Goal: Contribute content

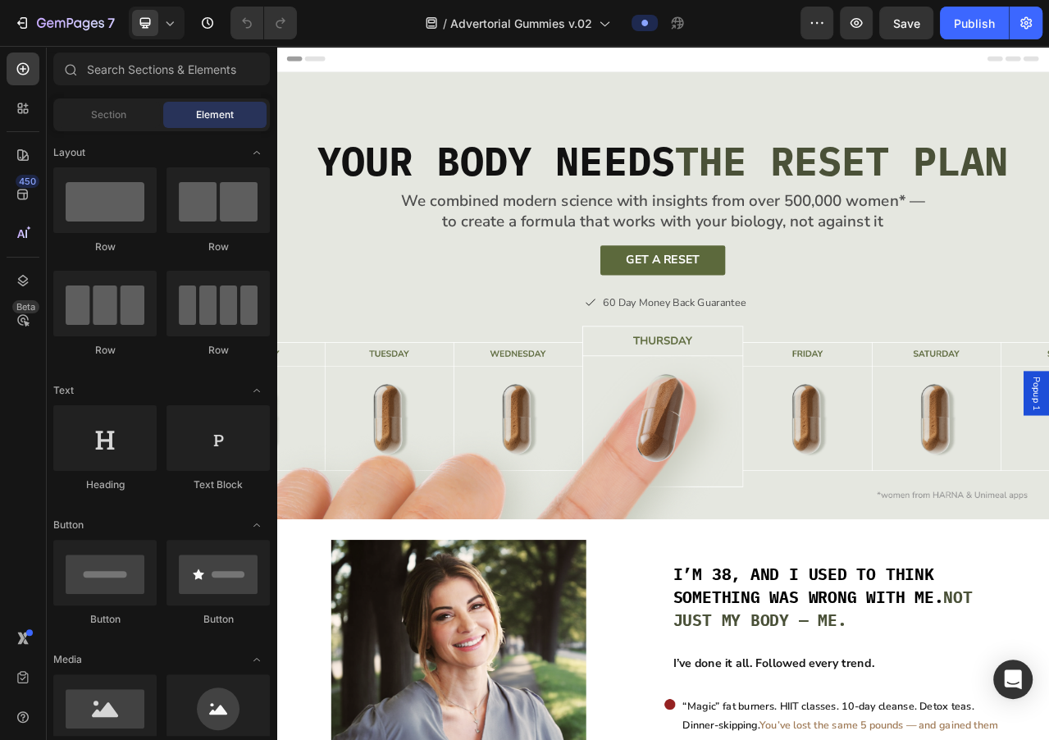
click at [404, 100] on div "Your Body Needs The Reset Plan Heading We combined modern science with insights…" at bounding box center [768, 364] width 984 height 569
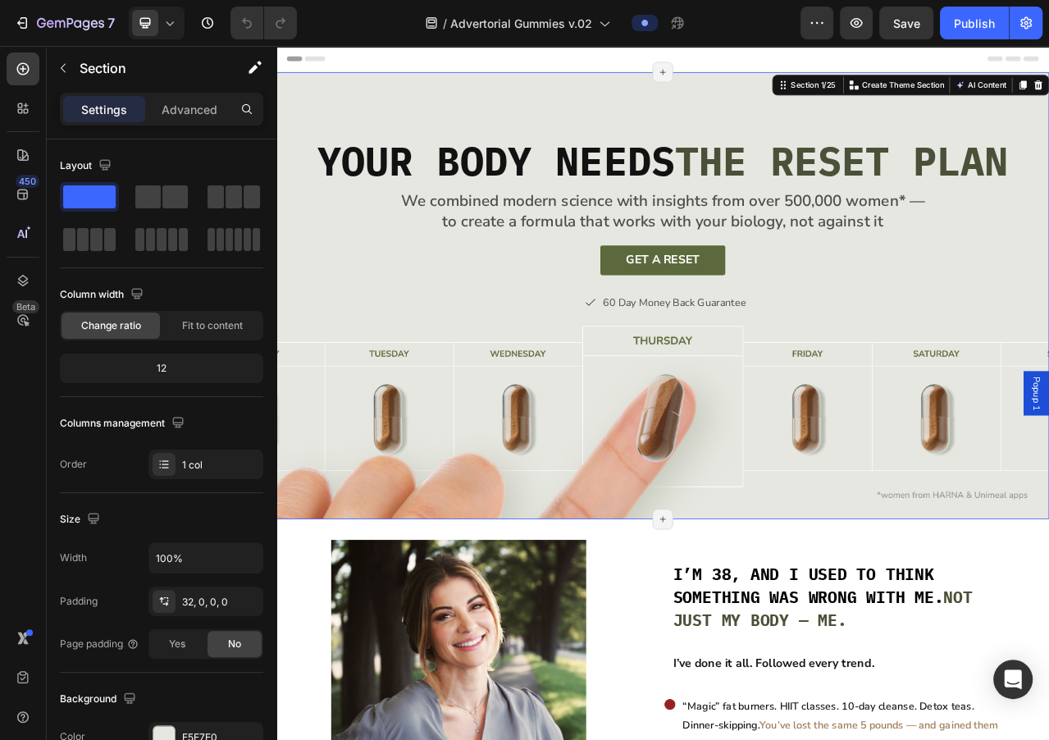
click at [404, 100] on div "Your Body Needs The Reset Plan Heading We combined modern science with insights…" at bounding box center [768, 364] width 984 height 569
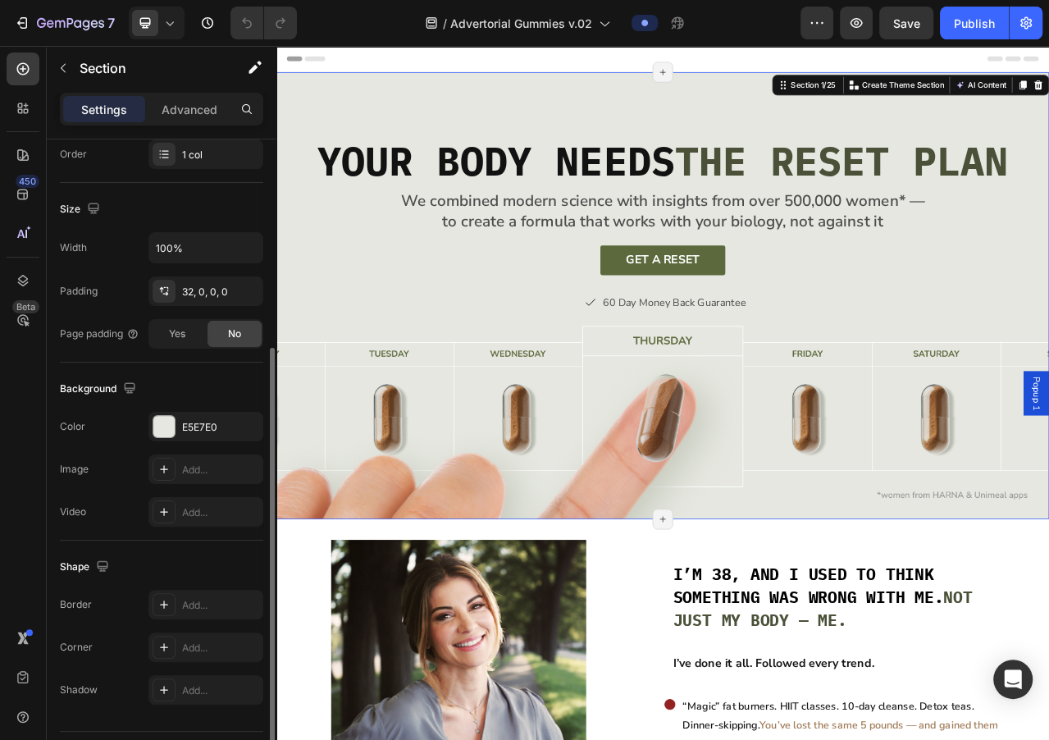
scroll to position [349, 0]
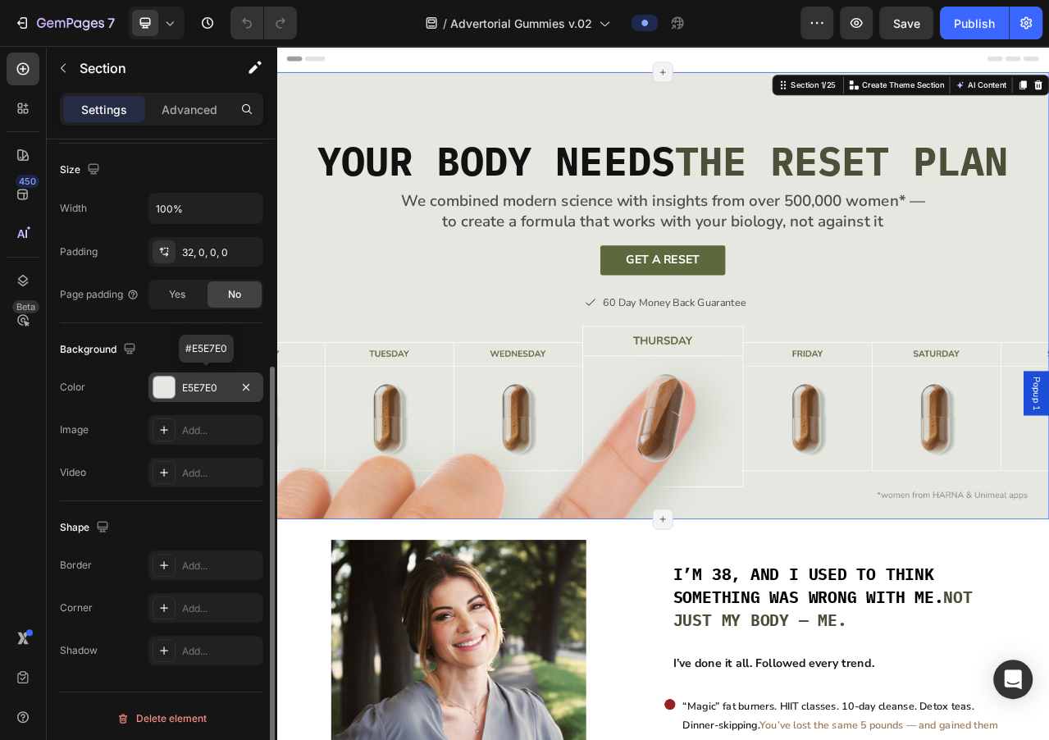
click at [172, 386] on div at bounding box center [163, 387] width 21 height 21
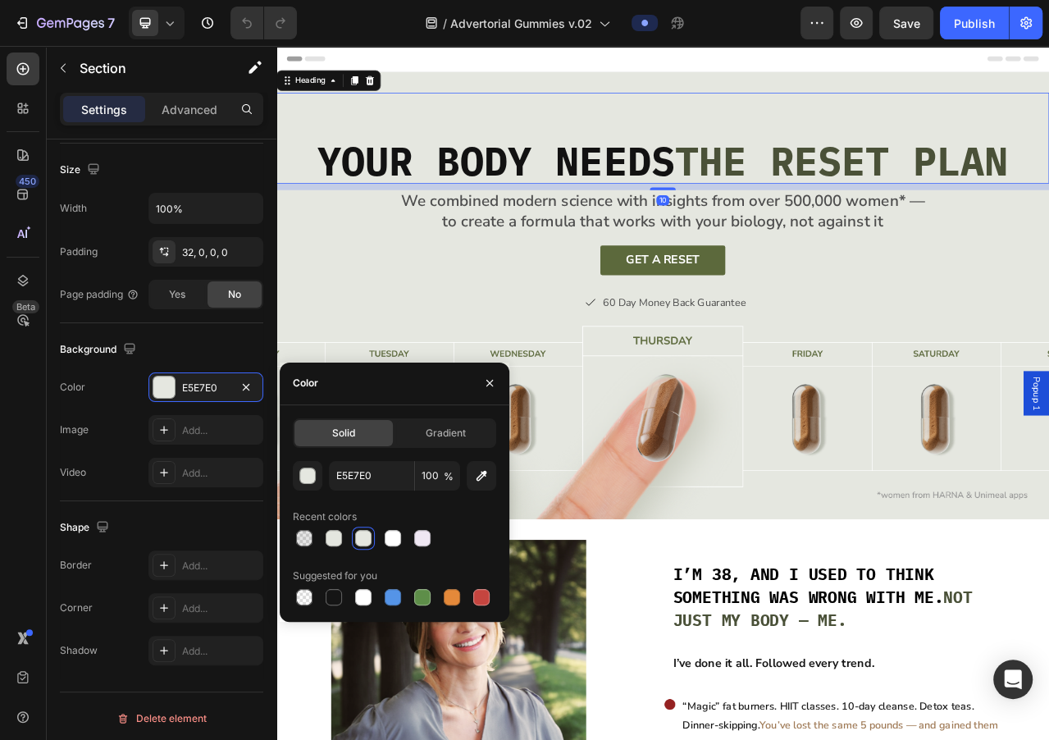
click at [419, 118] on div "Your Body Needs The Reset Plan Heading 10" at bounding box center [768, 164] width 984 height 116
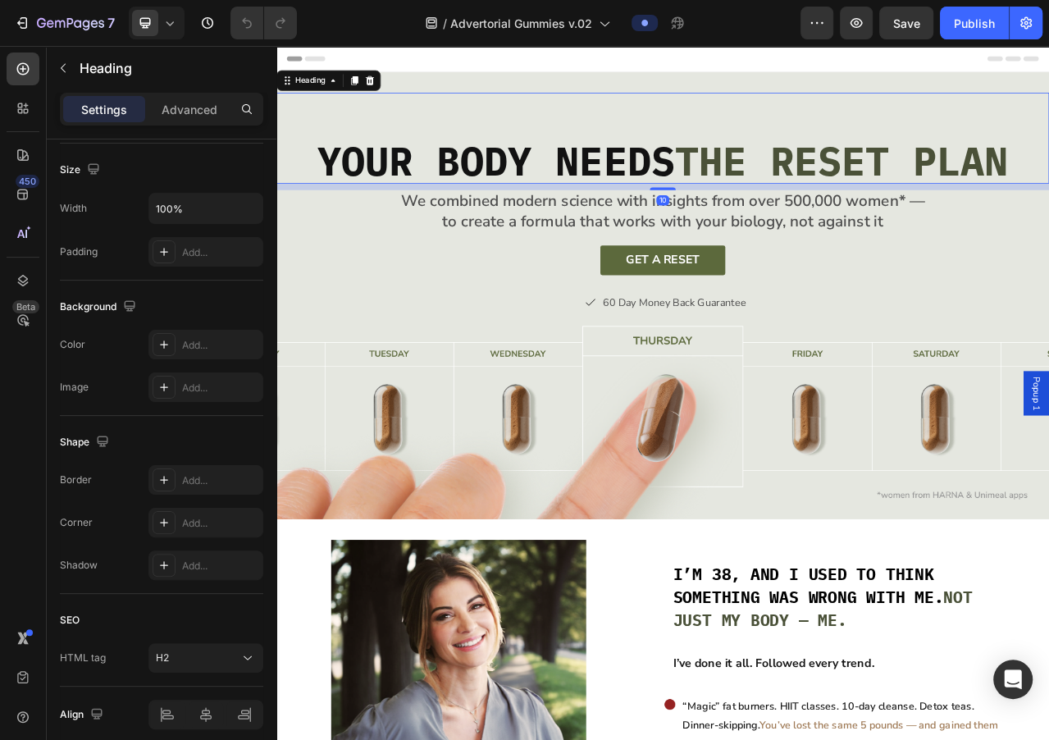
scroll to position [0, 0]
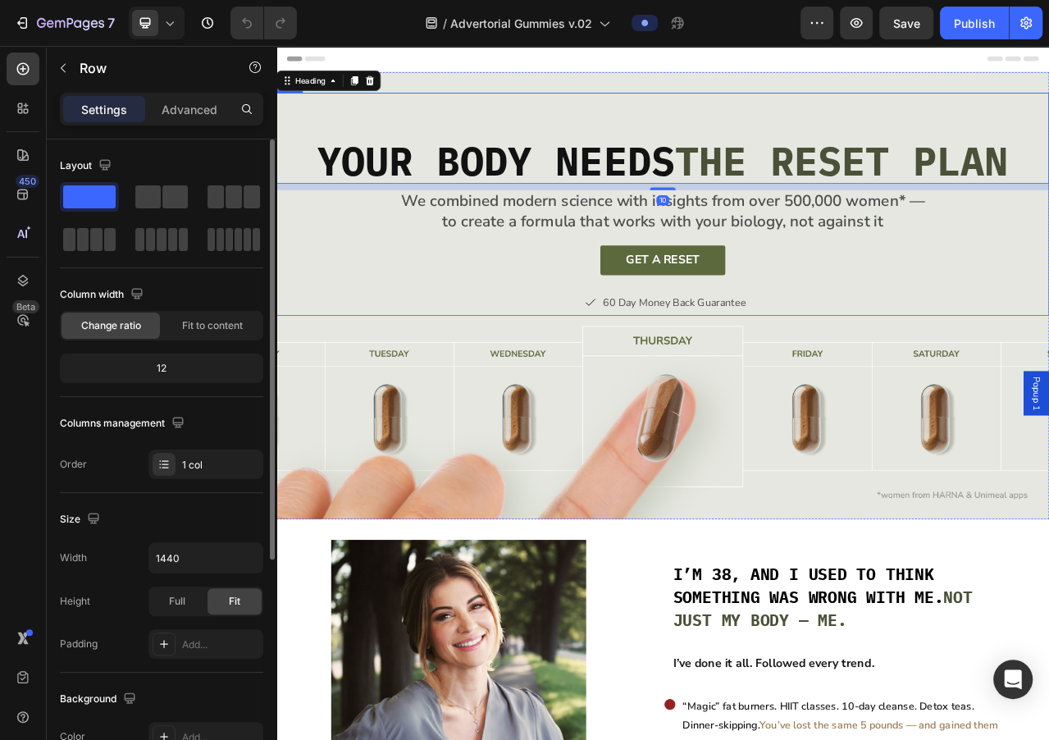
click at [348, 350] on div "GET A RESET Button" at bounding box center [768, 330] width 984 height 60
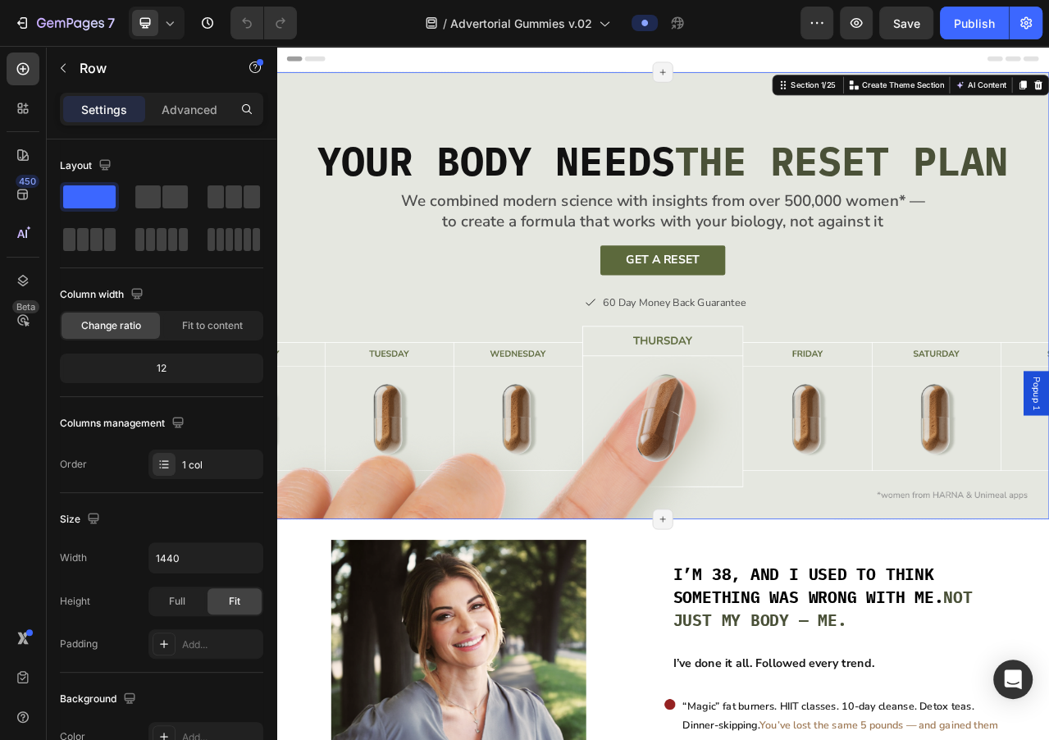
click at [501, 82] on div "Your Body Needs The Reset Plan Heading We combined modern science with insights…" at bounding box center [768, 364] width 984 height 569
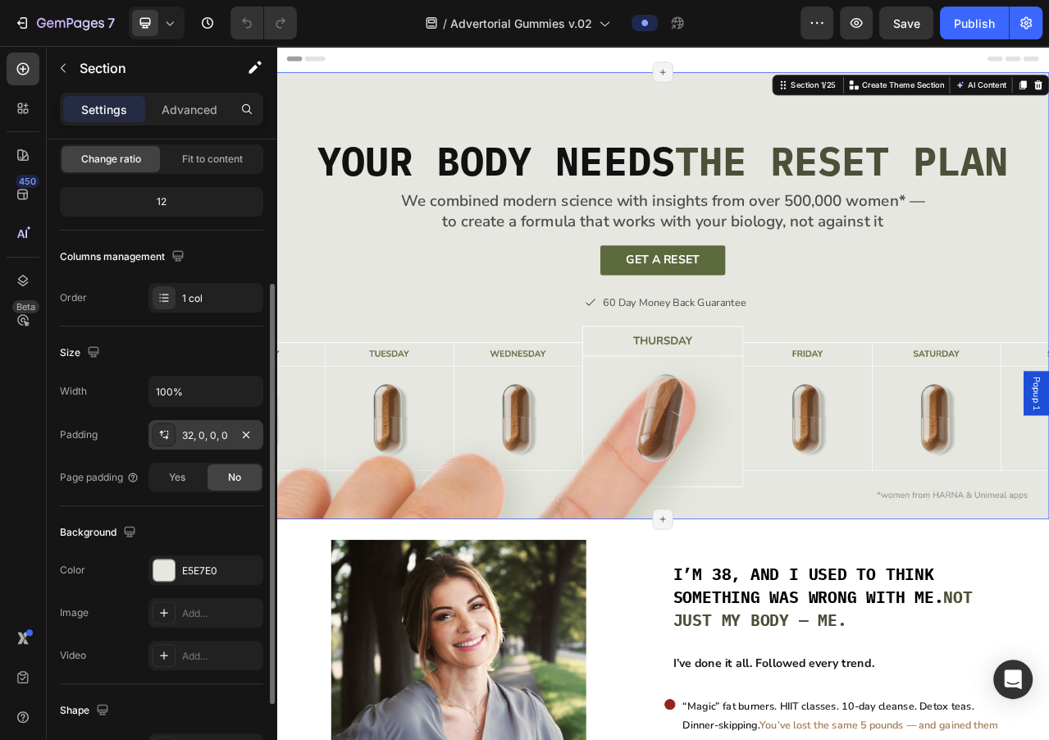
scroll to position [190, 0]
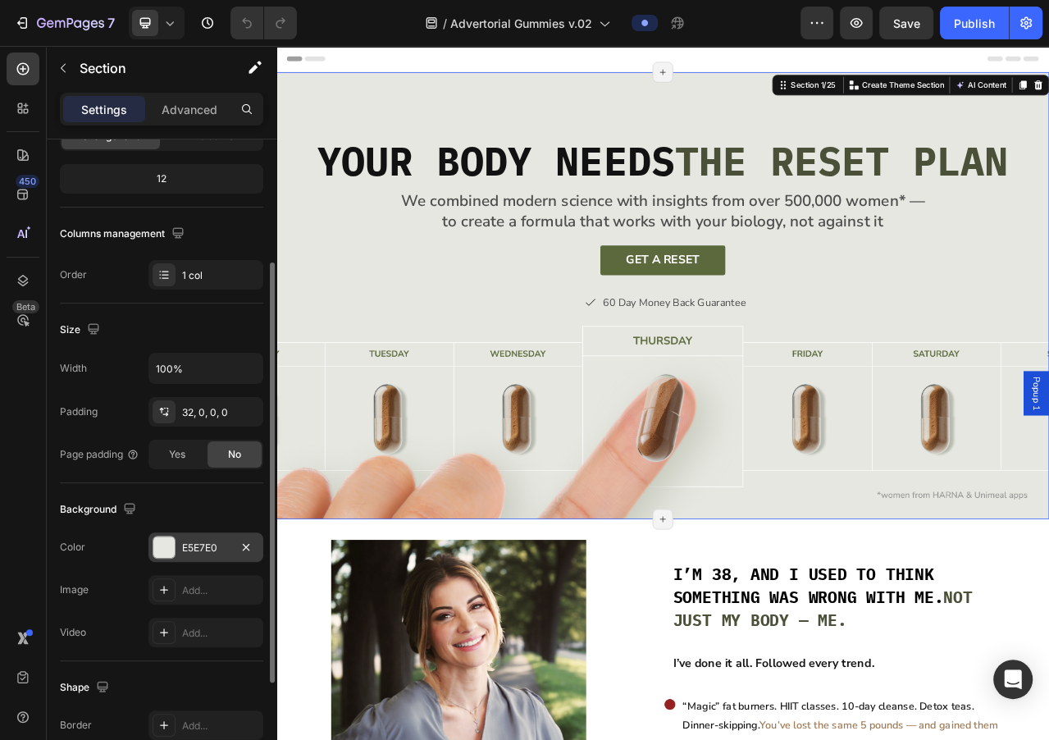
click at [197, 546] on div "E5E7E0" at bounding box center [206, 548] width 48 height 15
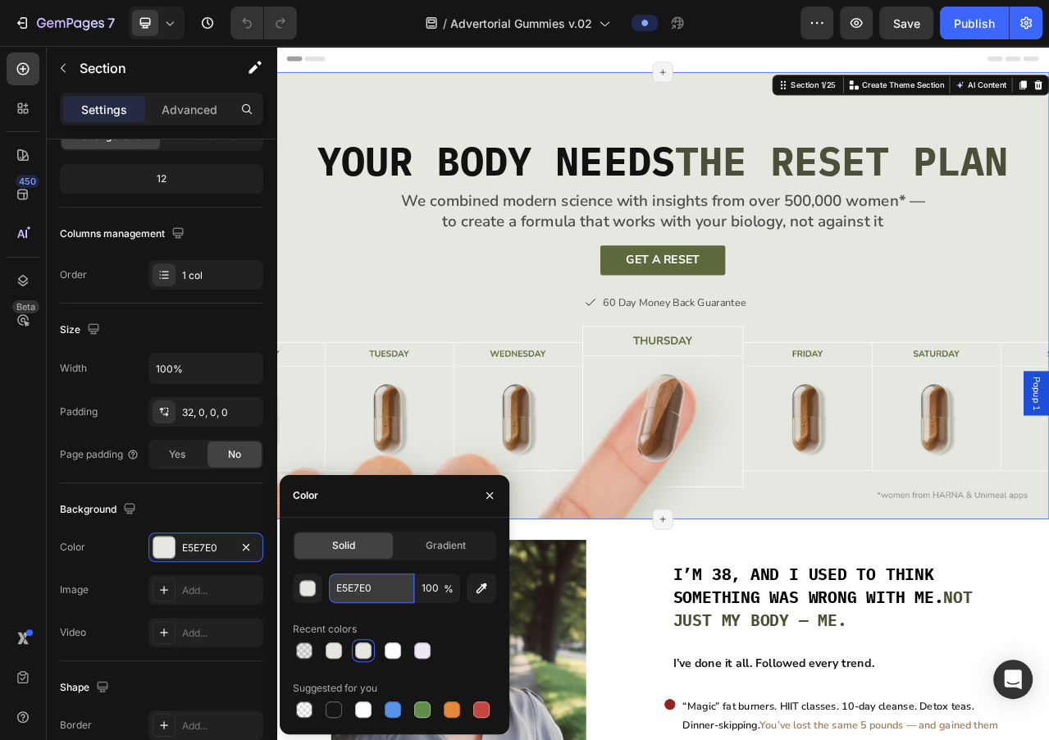
click at [356, 588] on input "E5E7E0" at bounding box center [371, 588] width 85 height 30
paste input "#DBD5EA"
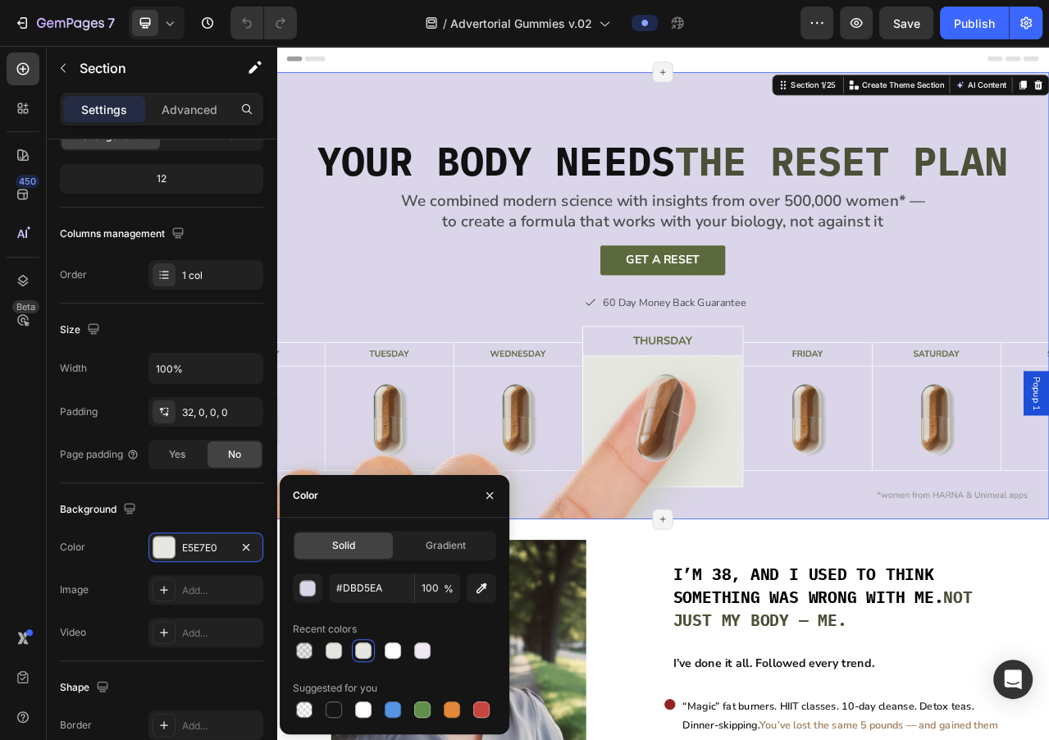
type input "DBD5EA"
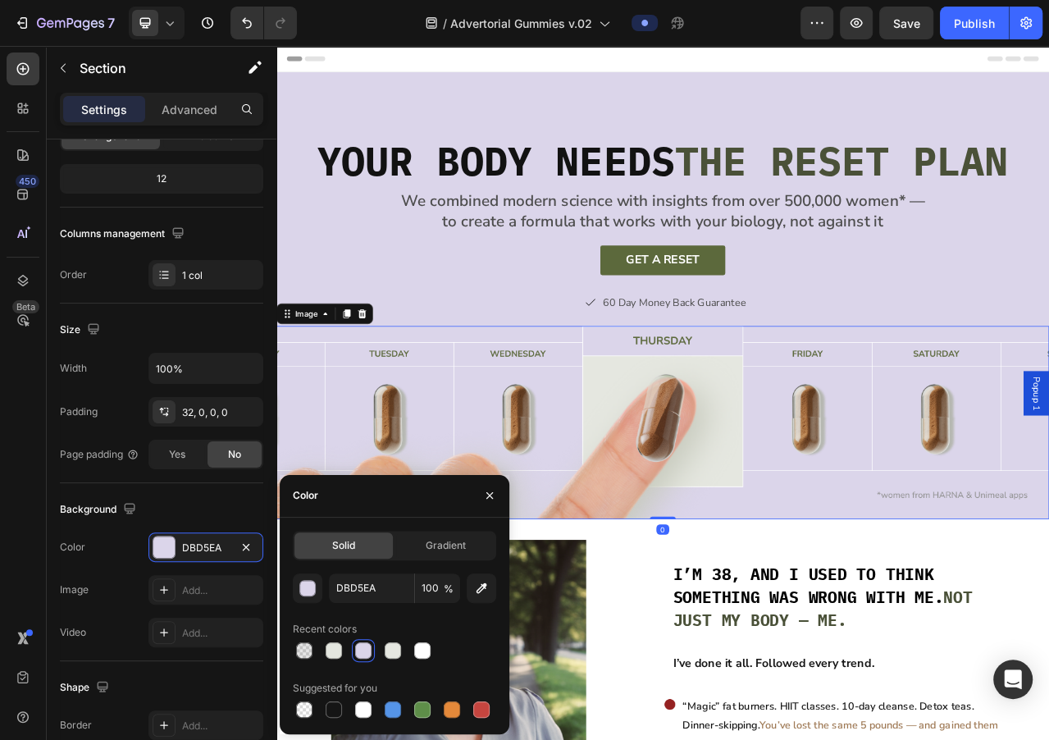
click at [425, 509] on img at bounding box center [768, 526] width 984 height 246
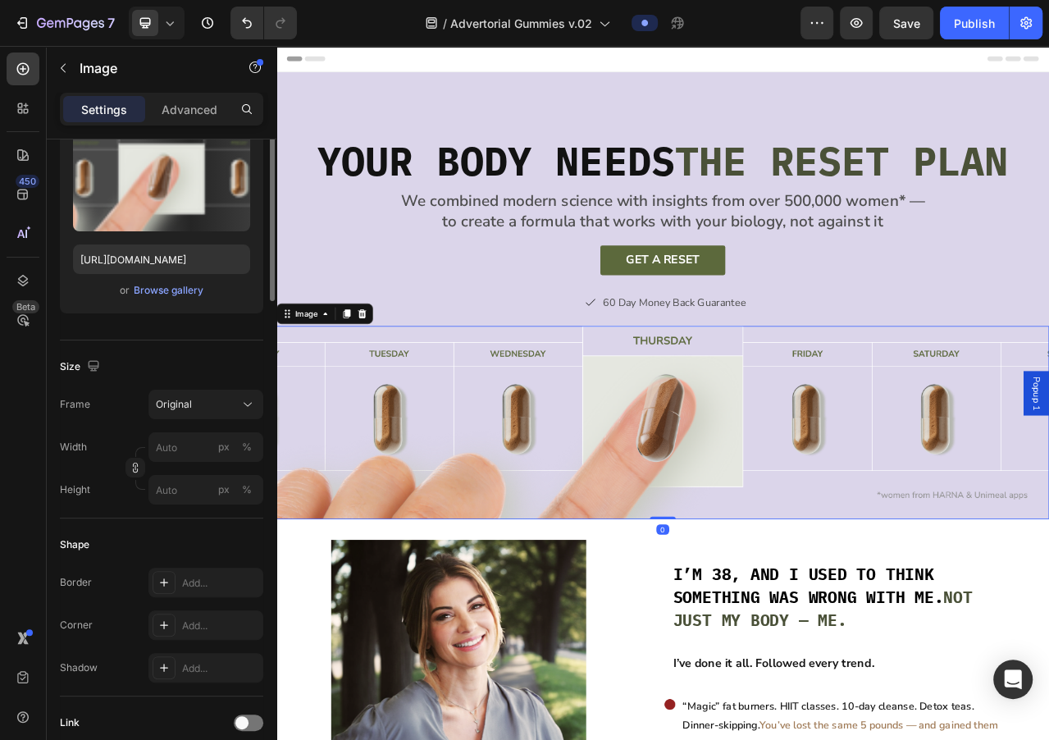
scroll to position [0, 0]
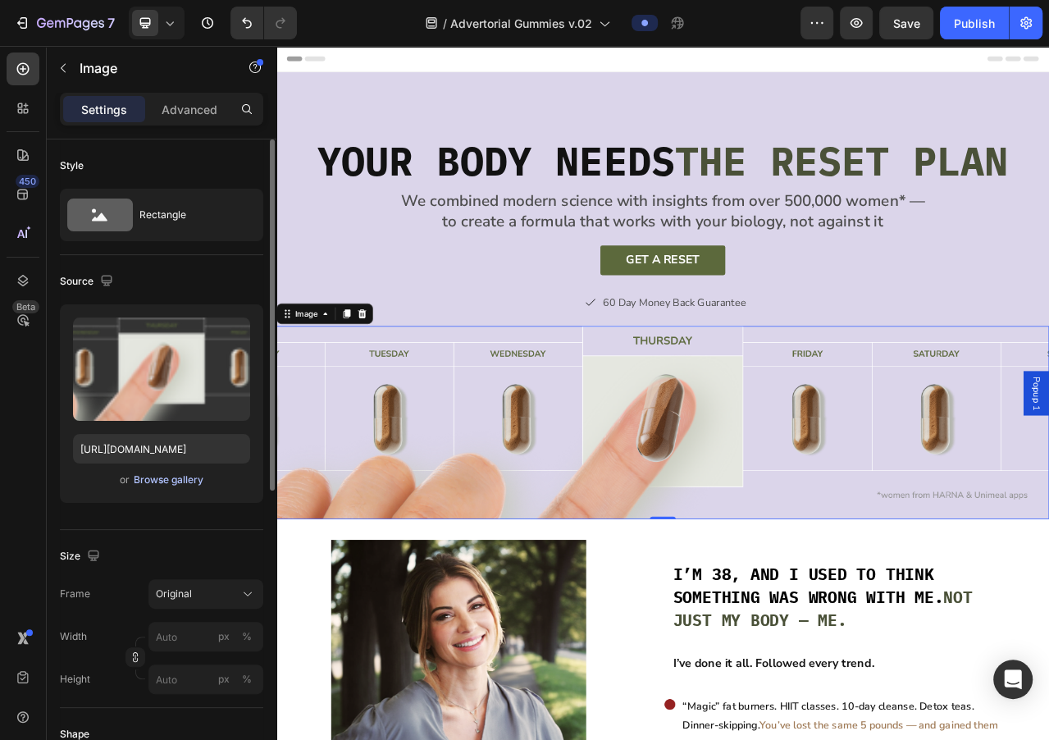
click at [159, 478] on div "Browse gallery" at bounding box center [169, 480] width 70 height 15
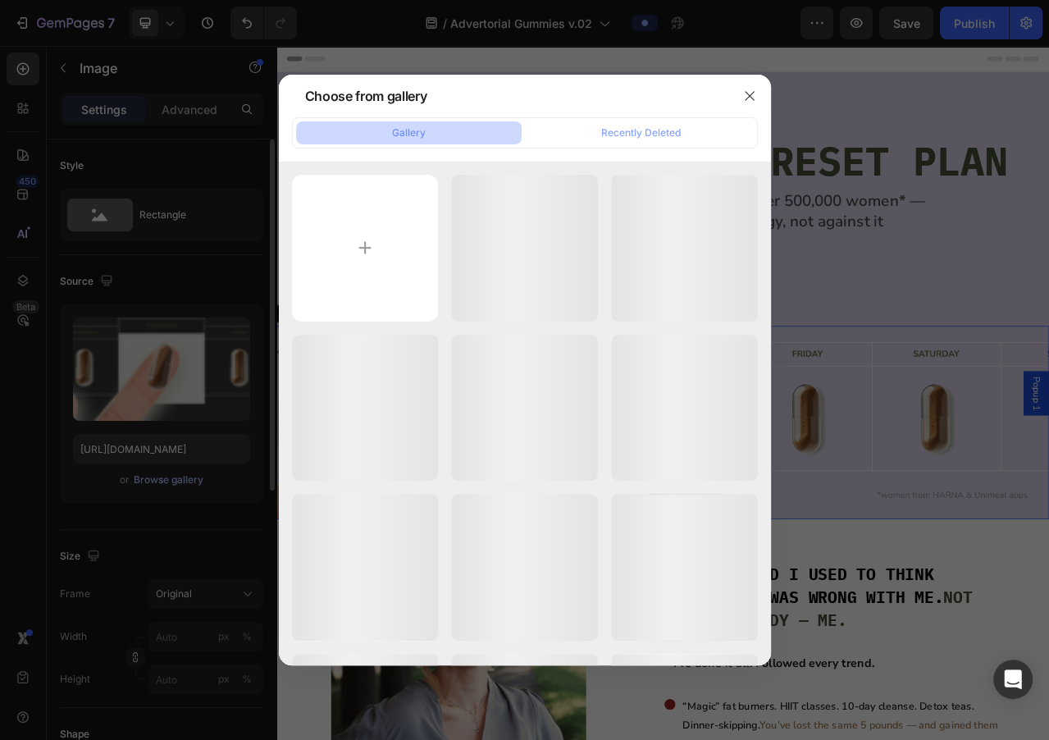
click at [159, 478] on div at bounding box center [524, 370] width 1049 height 740
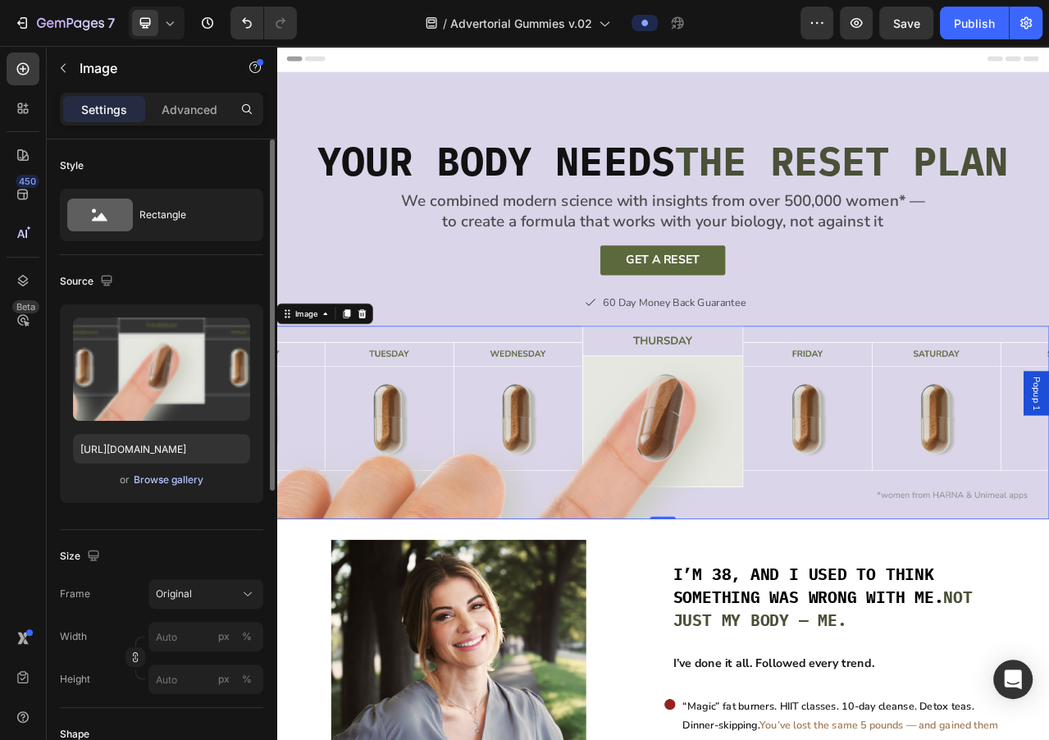
click at [168, 480] on div "Browse gallery" at bounding box center [169, 480] width 70 height 15
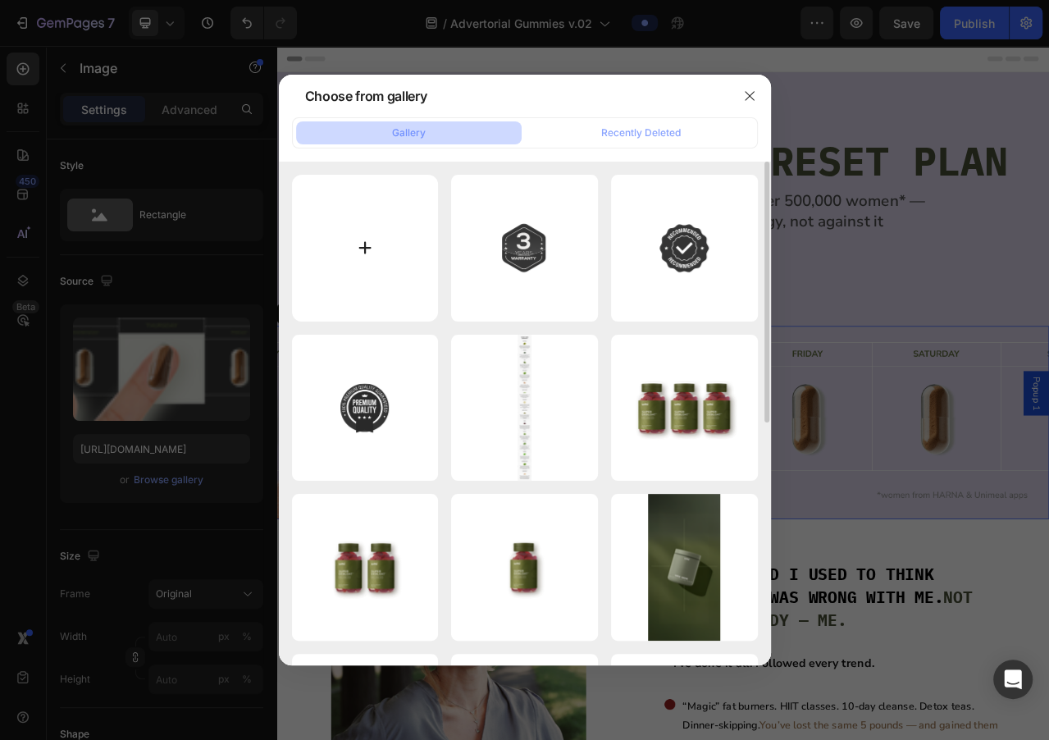
click at [354, 260] on input "file" at bounding box center [365, 248] width 147 height 147
click at [375, 239] on input "file" at bounding box center [365, 248] width 147 height 147
type input "C:\fakepath\346.png"
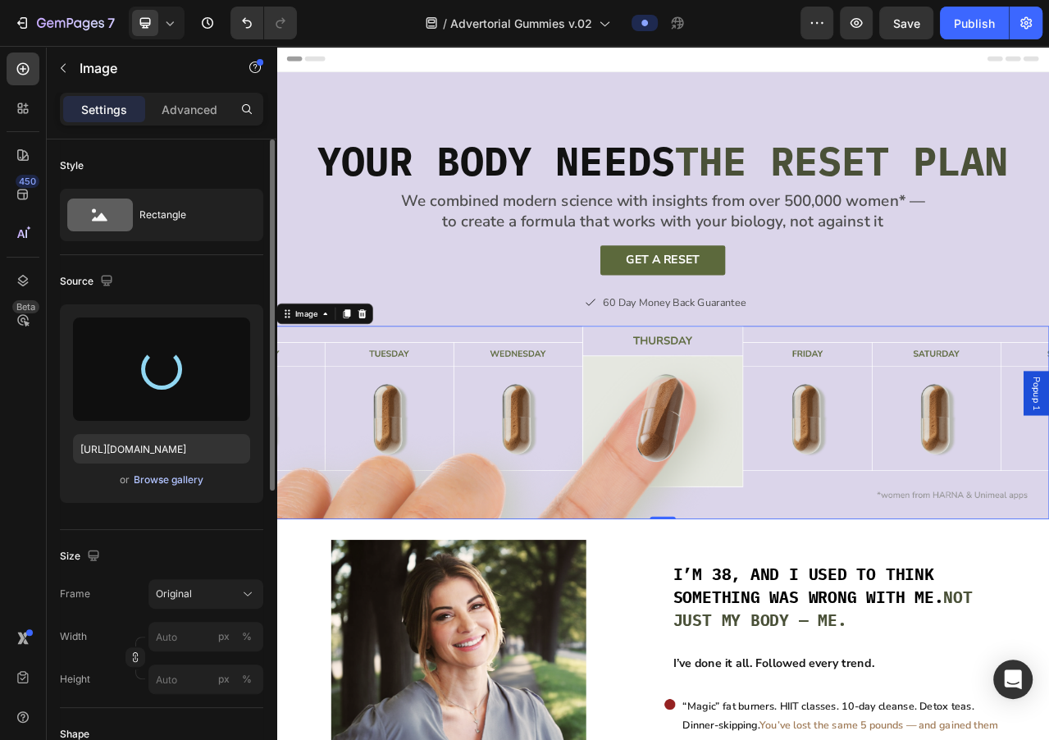
click at [175, 478] on div "Browse gallery" at bounding box center [169, 480] width 70 height 15
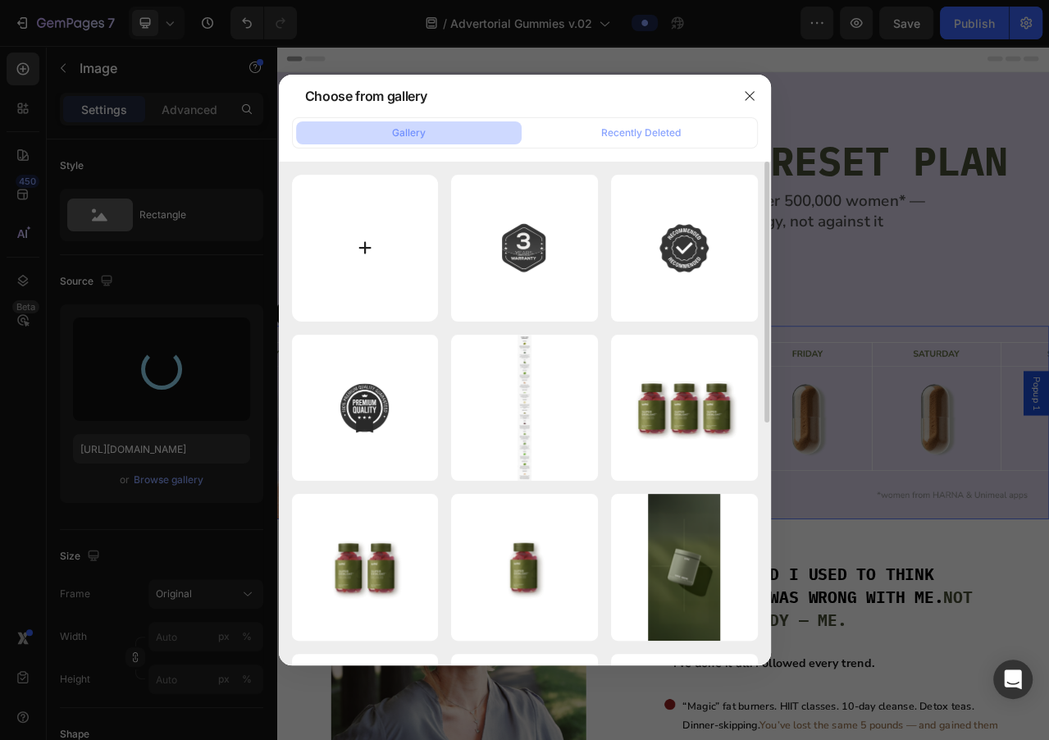
click at [371, 252] on input "file" at bounding box center [365, 248] width 147 height 147
type input "[URL][DOMAIN_NAME]"
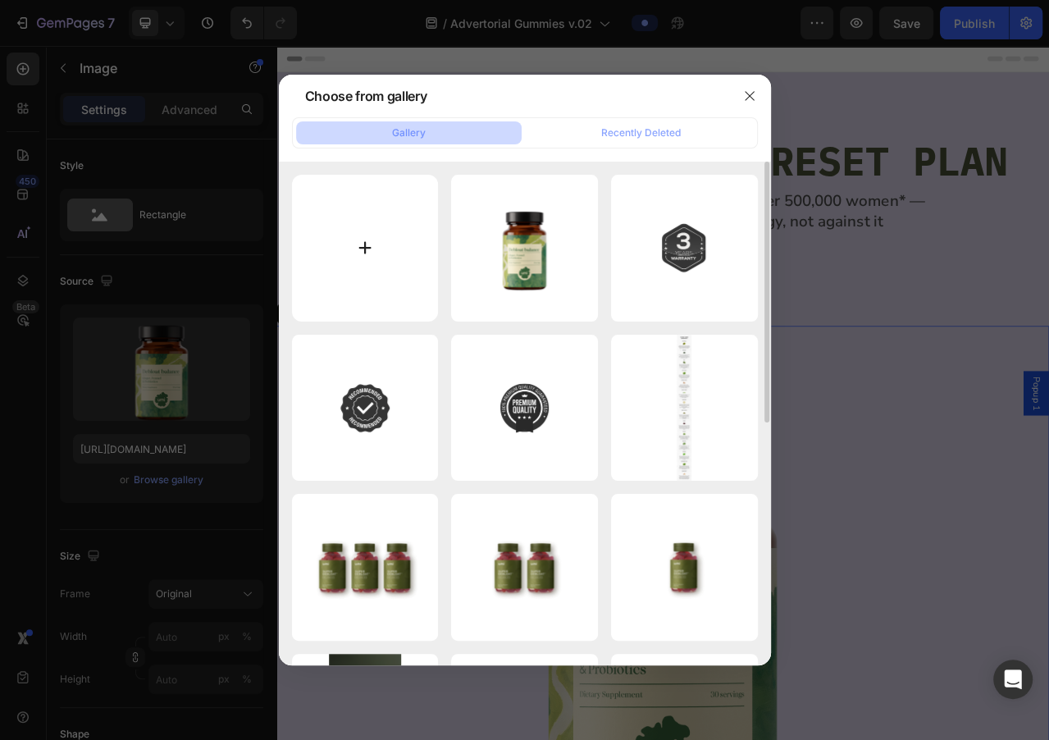
click at [371, 253] on input "file" at bounding box center [365, 248] width 147 height 147
type input "C:\fakepath\1IMG.png"
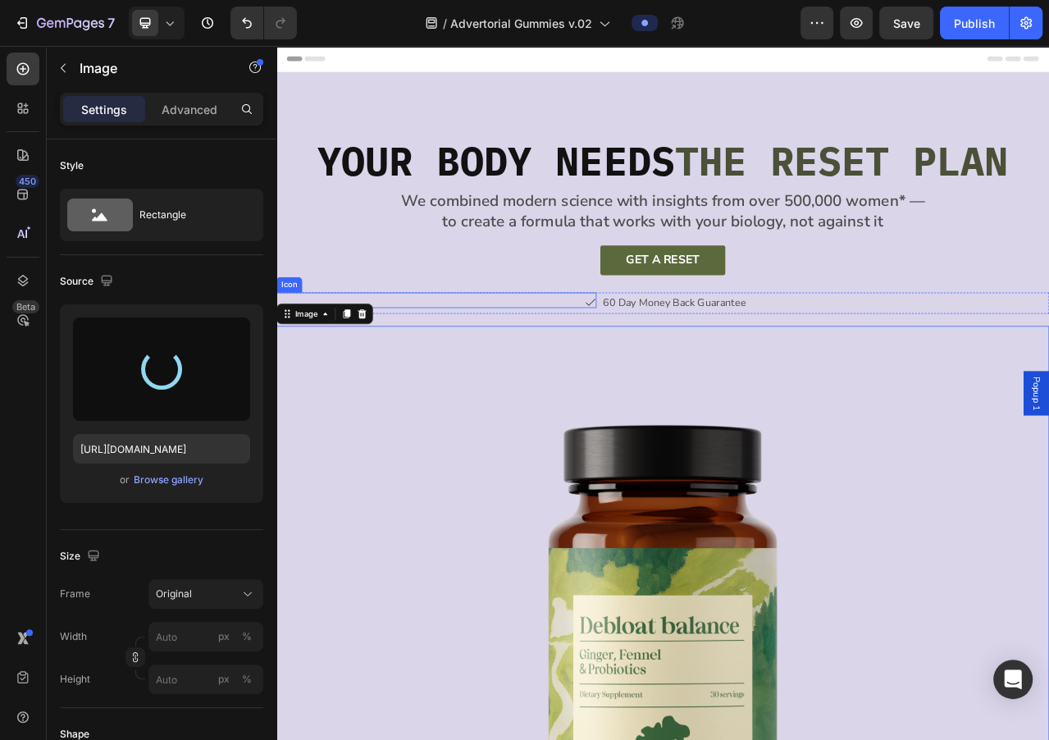
type input "[URL][DOMAIN_NAME]"
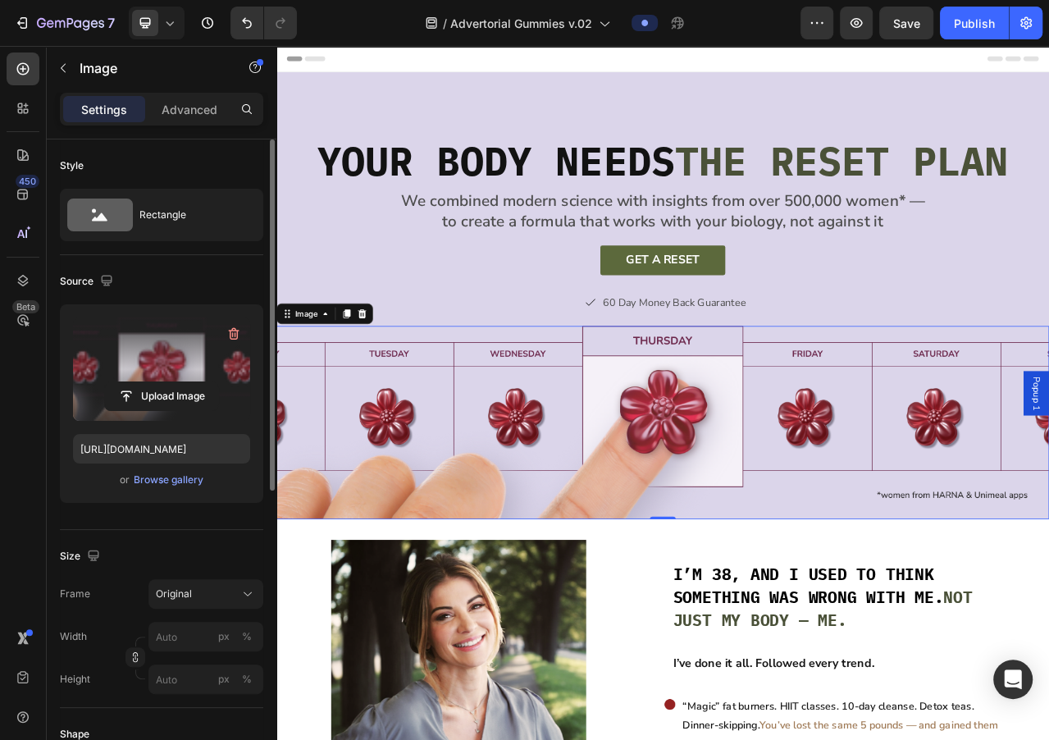
click at [185, 363] on label at bounding box center [161, 368] width 177 height 103
click at [185, 382] on input "file" at bounding box center [161, 396] width 113 height 28
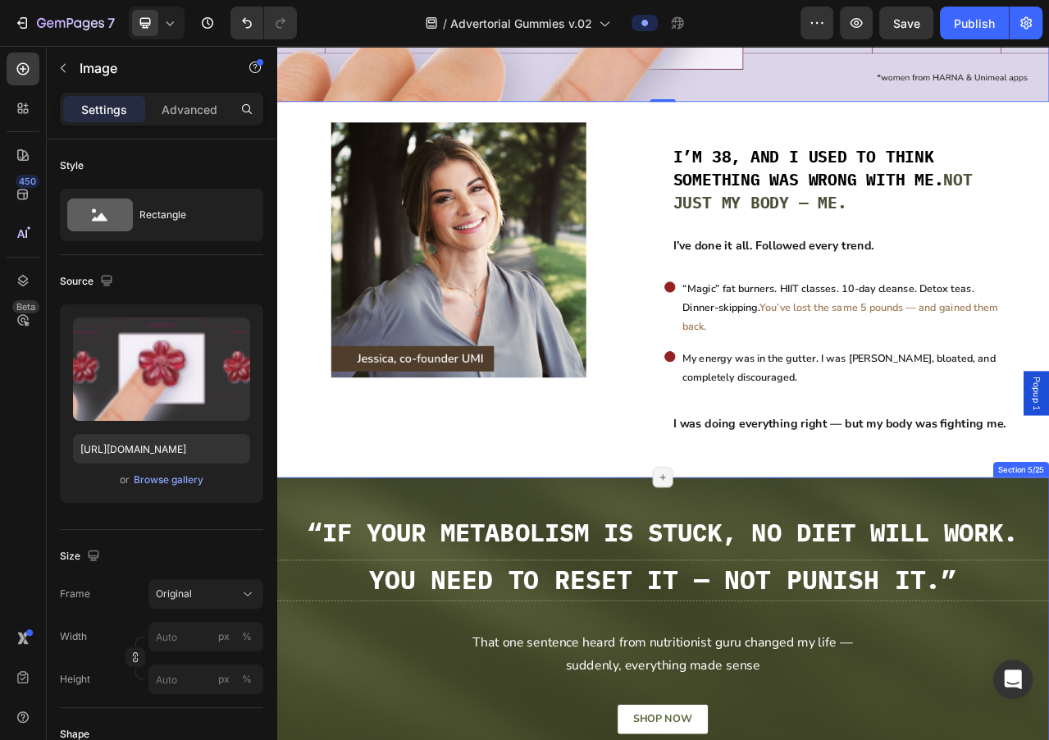
scroll to position [552, 0]
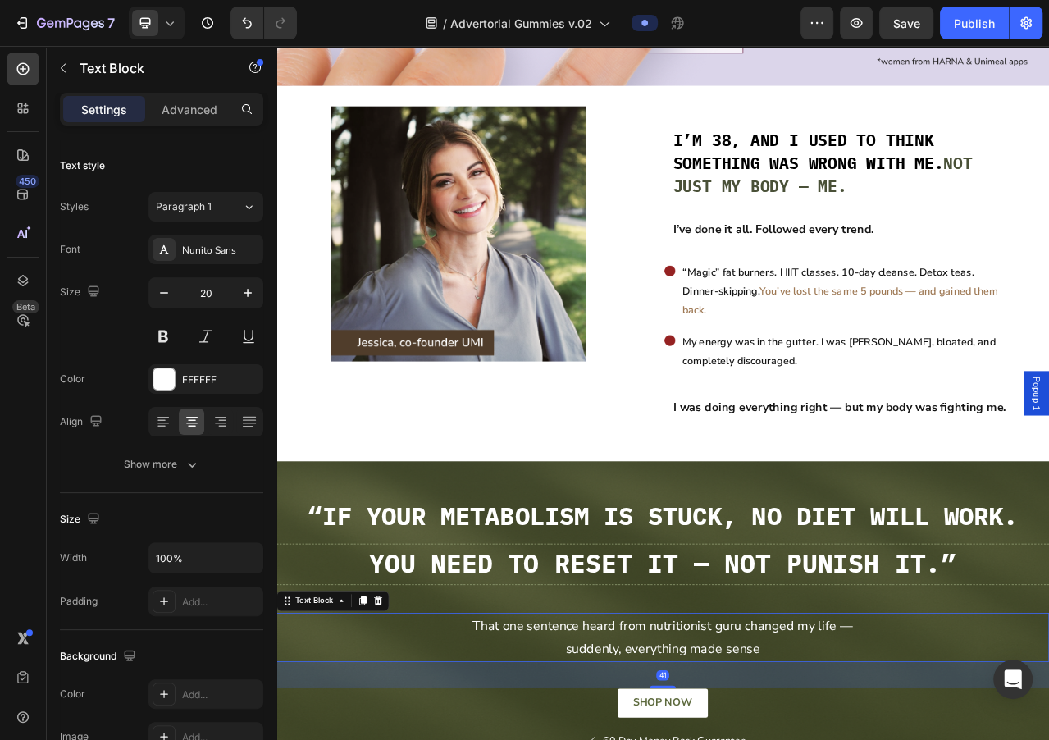
click at [382, 739] on div "Text Block" at bounding box center [348, 753] width 144 height 26
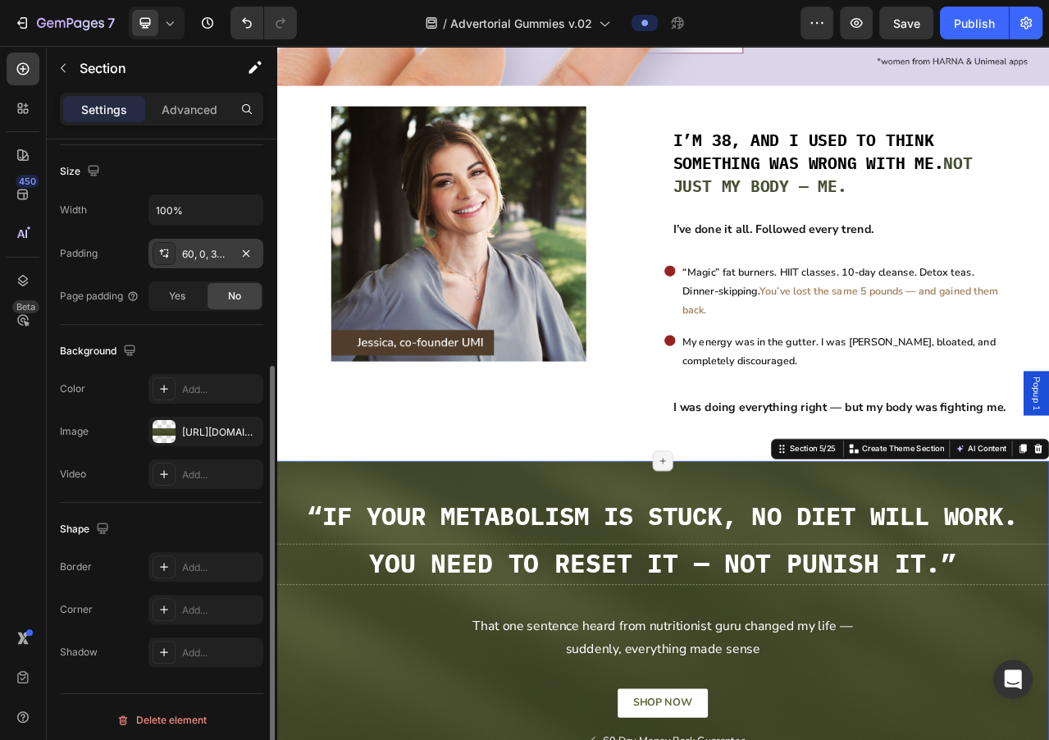
scroll to position [349, 0]
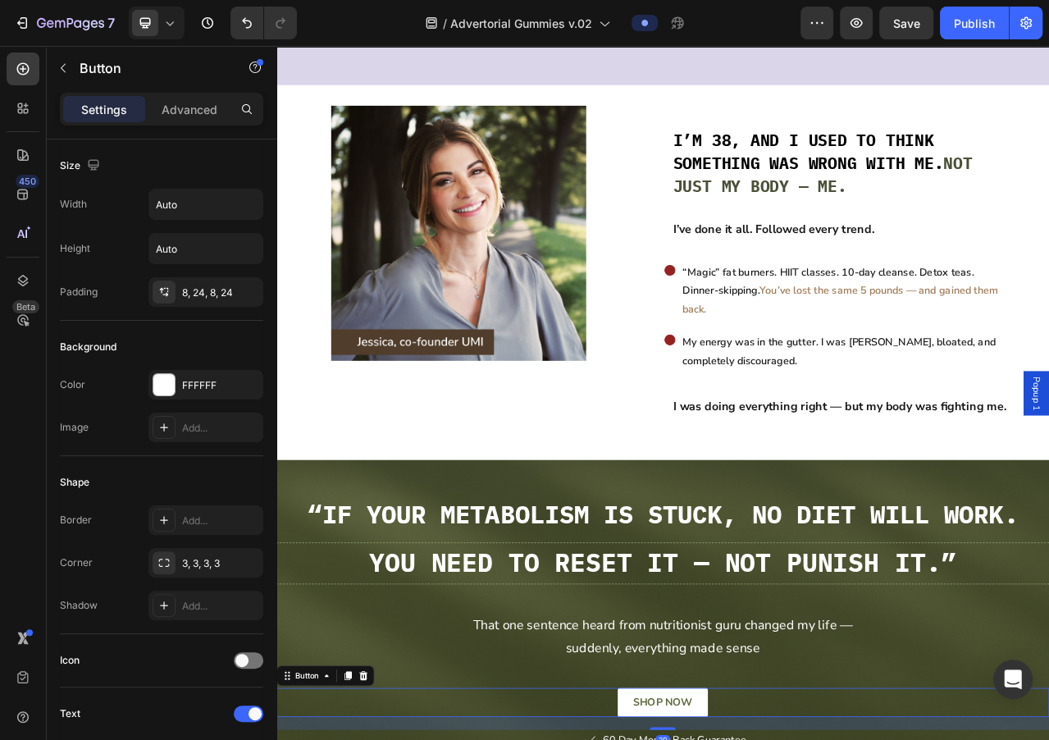
scroll to position [736, 0]
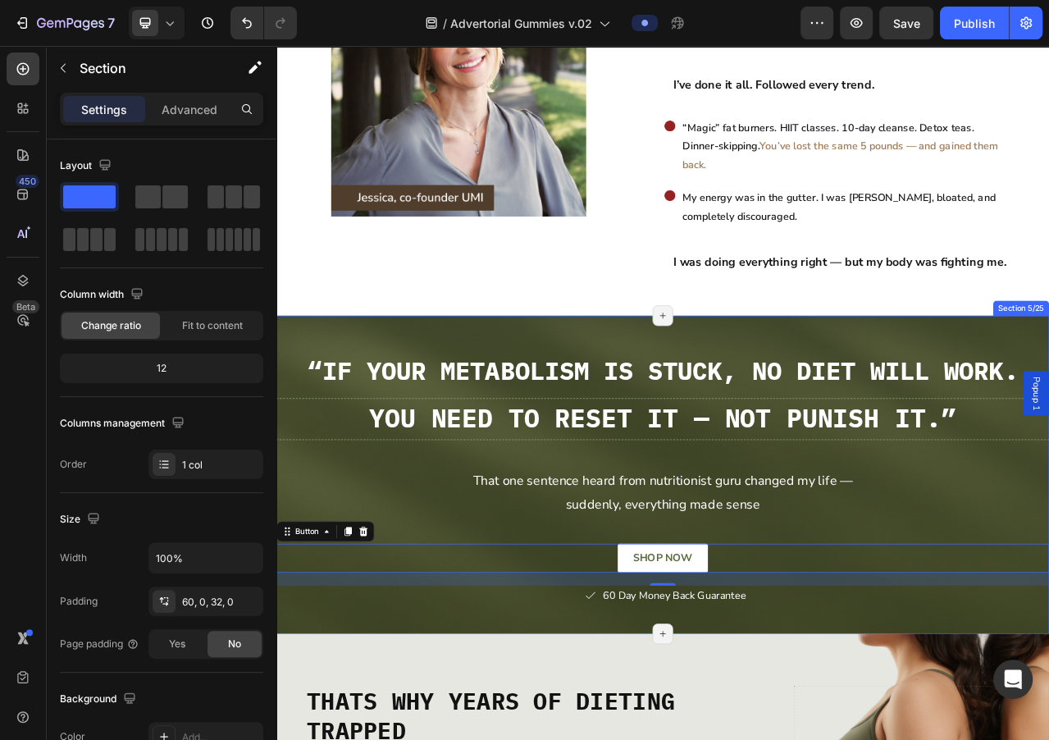
click at [888, 737] on div "“If your metabolism is stuck, no diet will work. Heading Row You need to reset …" at bounding box center [768, 603] width 984 height 329
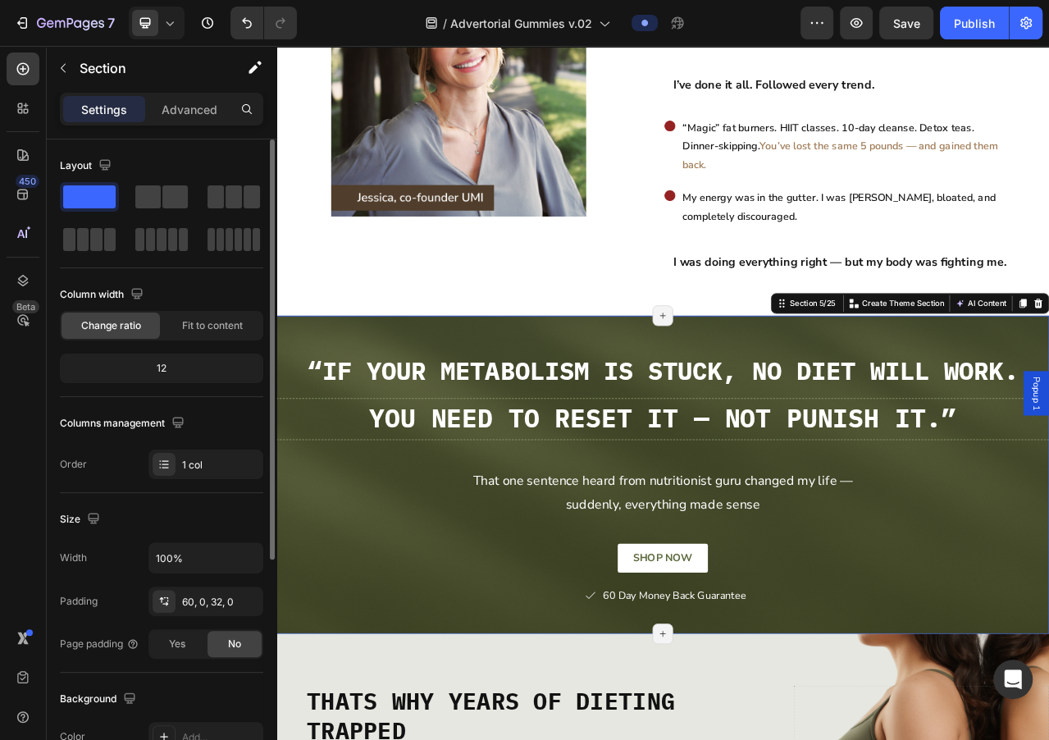
scroll to position [349, 0]
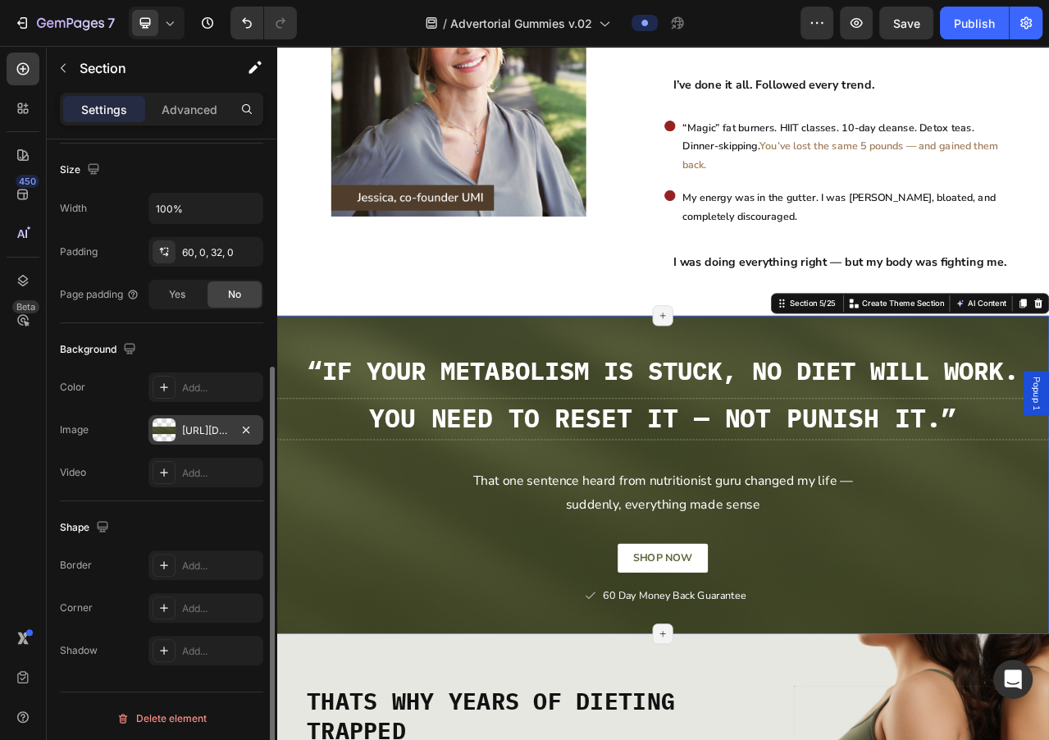
click at [187, 433] on div "[URL][DOMAIN_NAME]" at bounding box center [206, 430] width 48 height 15
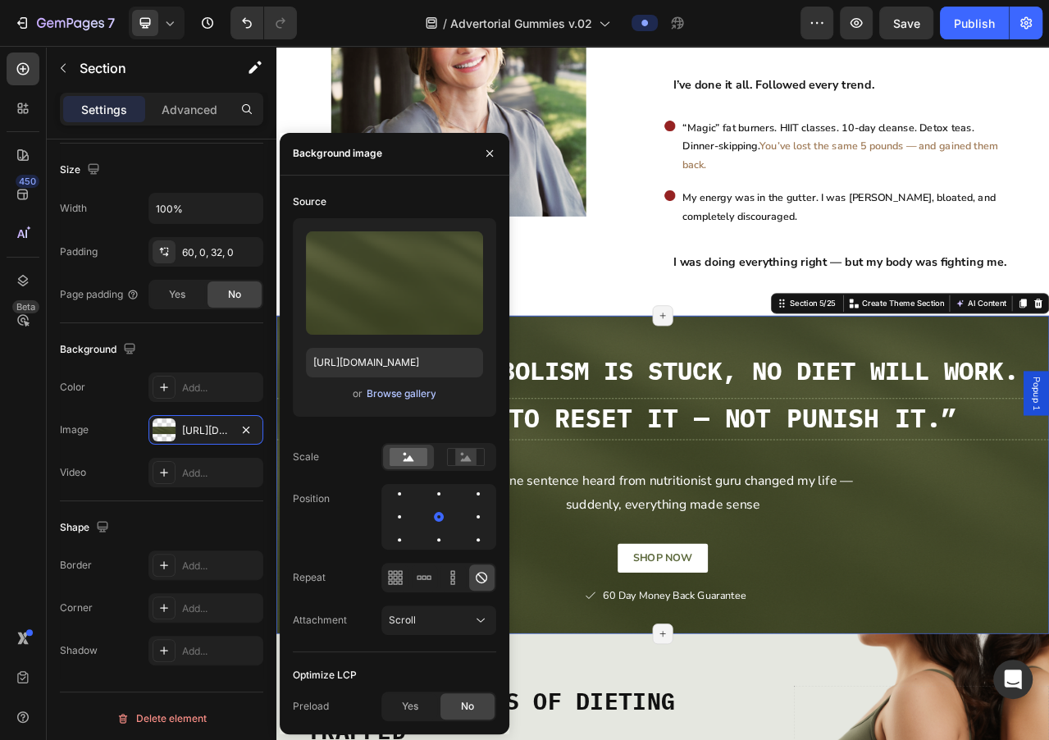
click at [388, 397] on div "Browse gallery" at bounding box center [401, 393] width 70 height 15
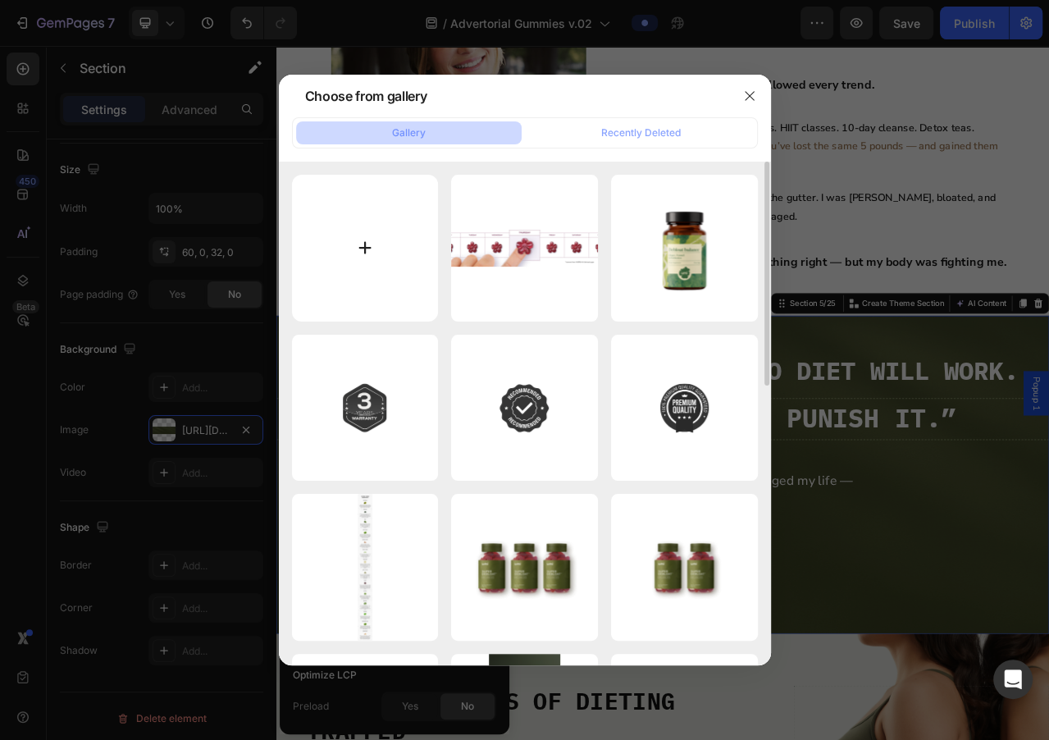
click at [388, 255] on input "file" at bounding box center [365, 248] width 147 height 147
type input "C:\fakepath\4bc57500a905a78c1982073d6e9cdbf359aadefd.png"
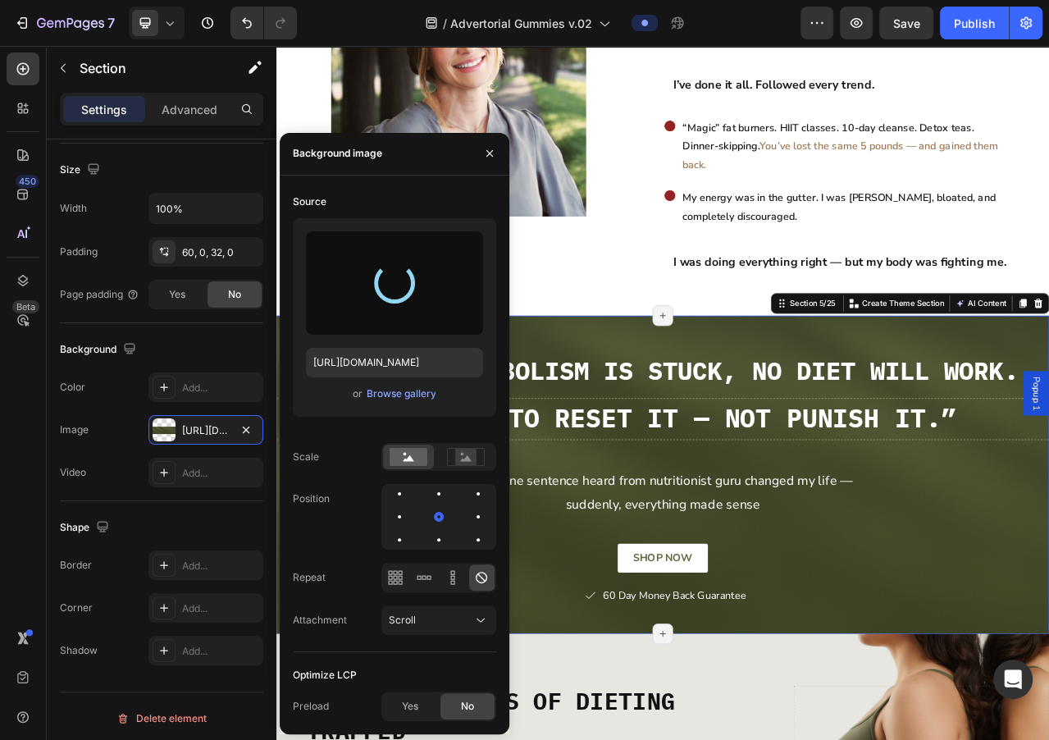
type input "[URL][DOMAIN_NAME]"
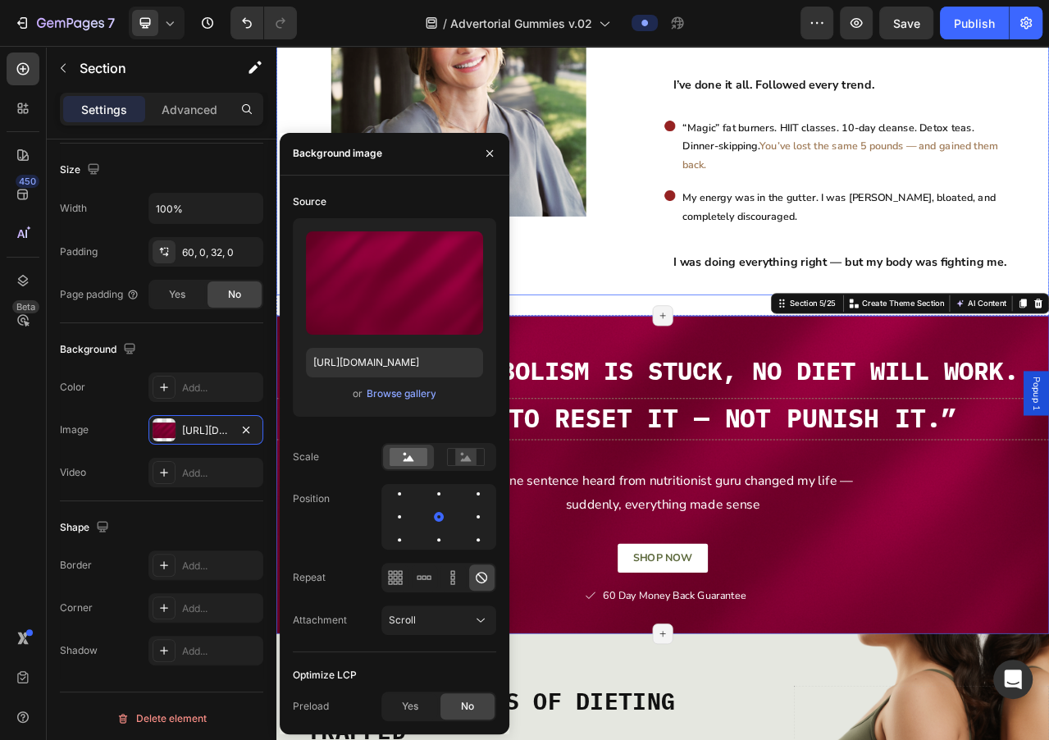
click at [1107, 156] on span "“Magic” fat burners. HIIT classes. 10-day cleanse. Detox teas. Dinner-skipping." at bounding box center [980, 163] width 372 height 42
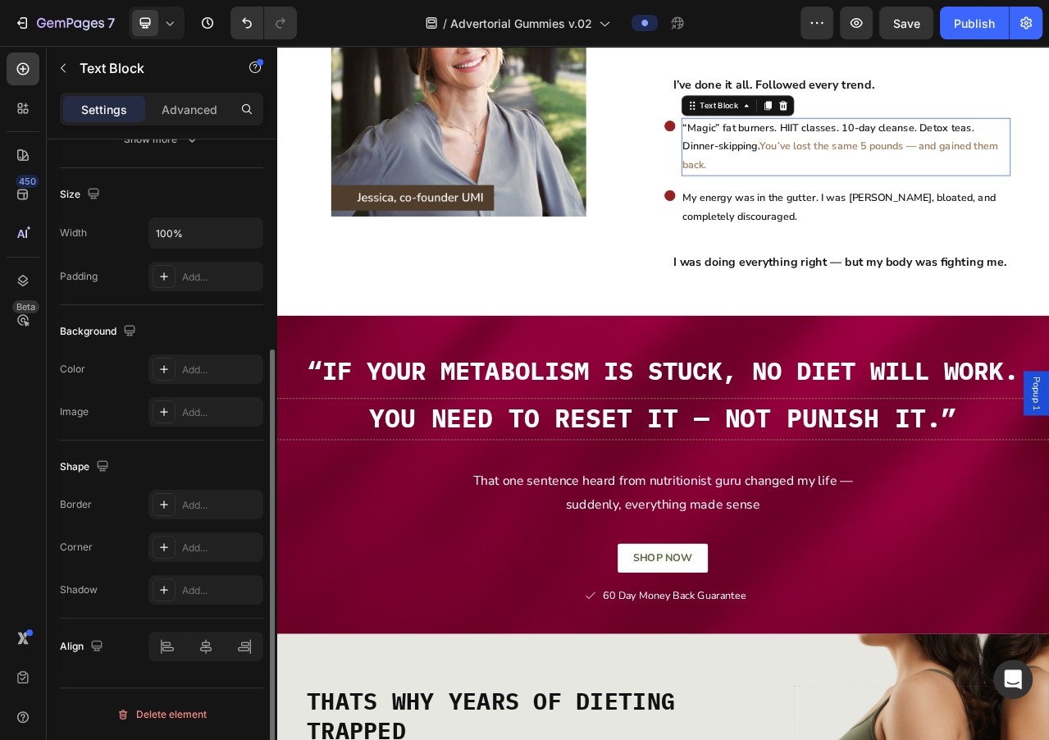
scroll to position [0, 0]
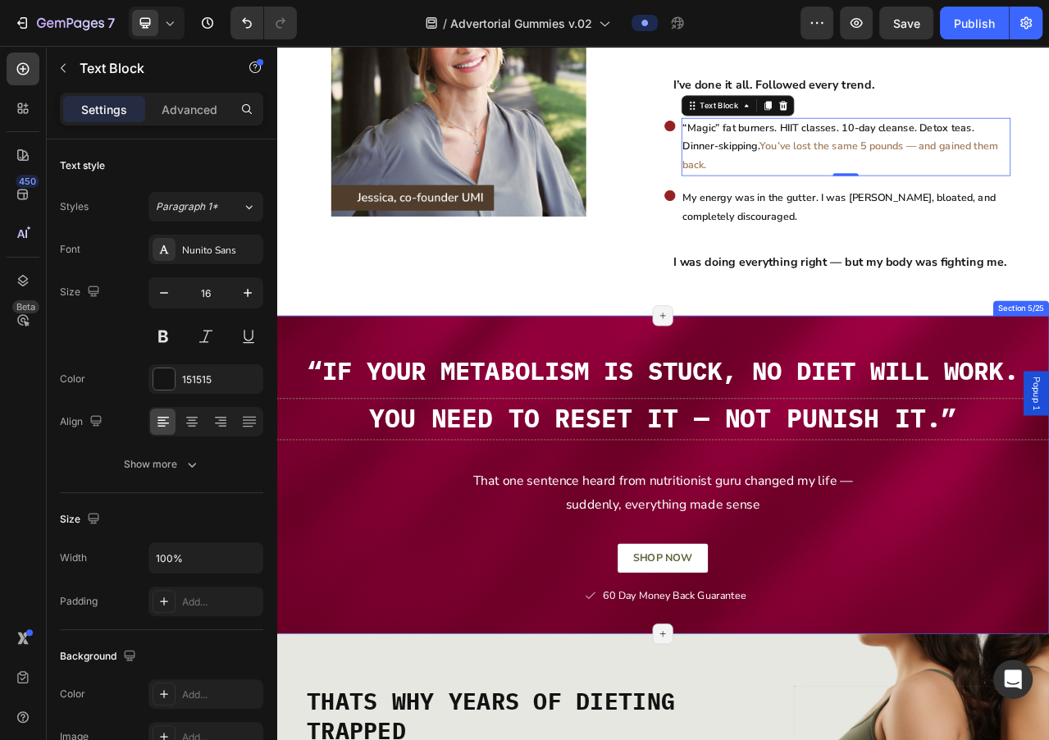
click at [422, 637] on div "“If your metabolism is stuck, no diet will work. Heading Row You need to reset …" at bounding box center [768, 603] width 984 height 329
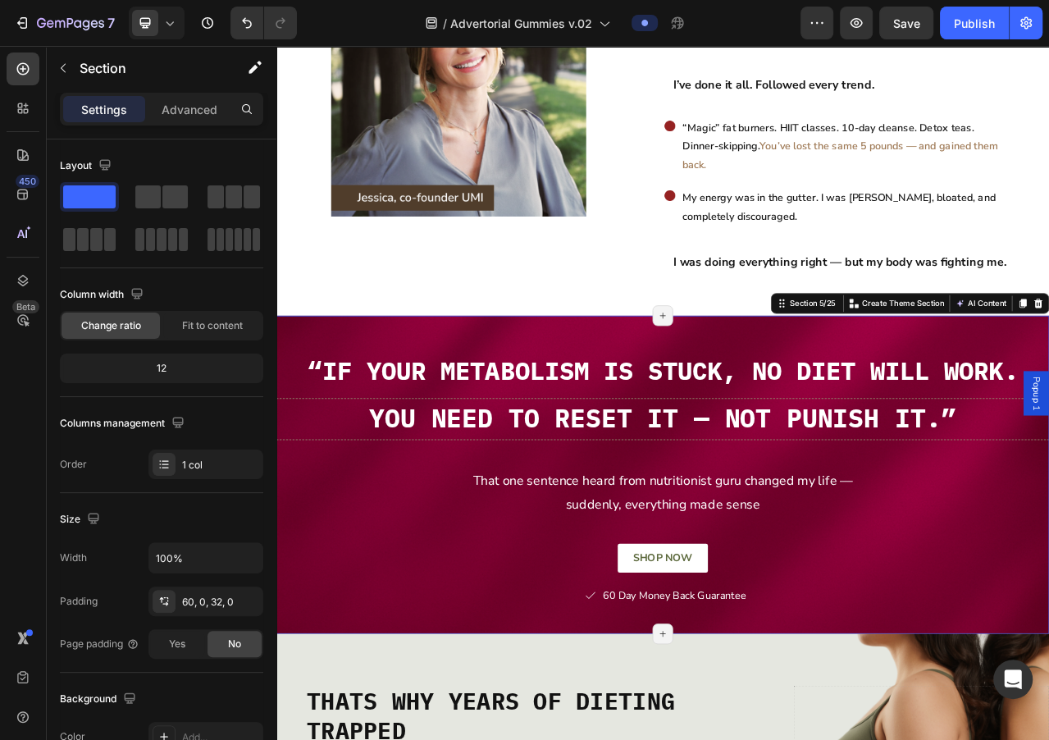
click at [422, 637] on div "“If your metabolism is stuck, no diet will work. Heading Row You need to reset …" at bounding box center [768, 603] width 984 height 329
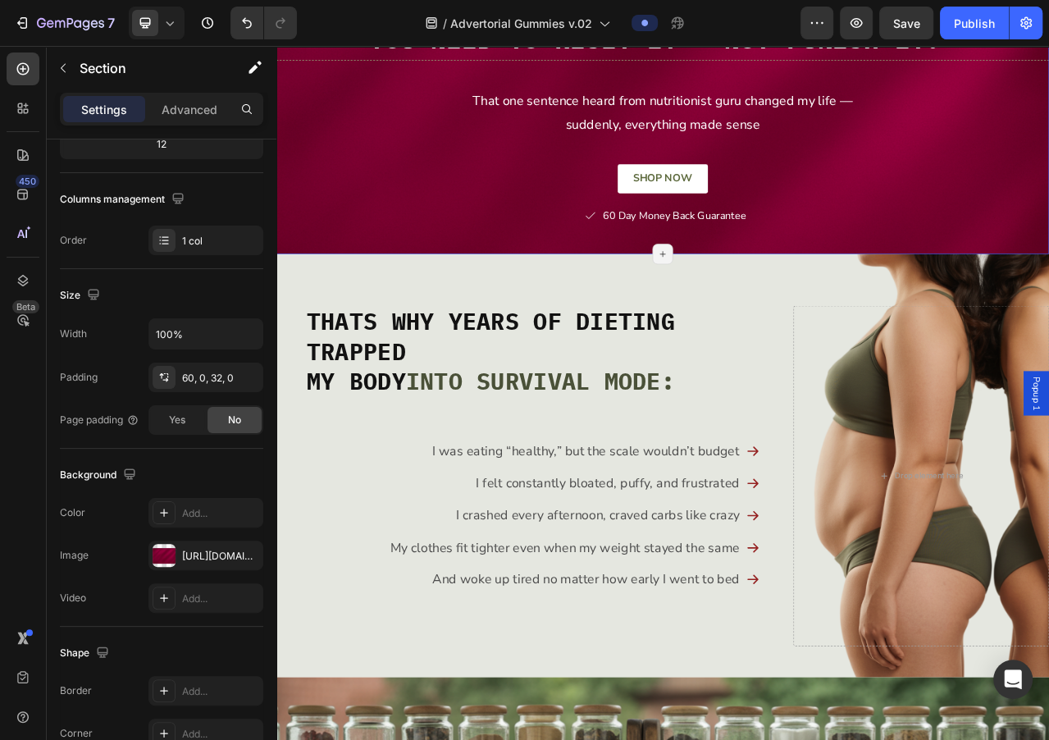
scroll to position [1048, 0]
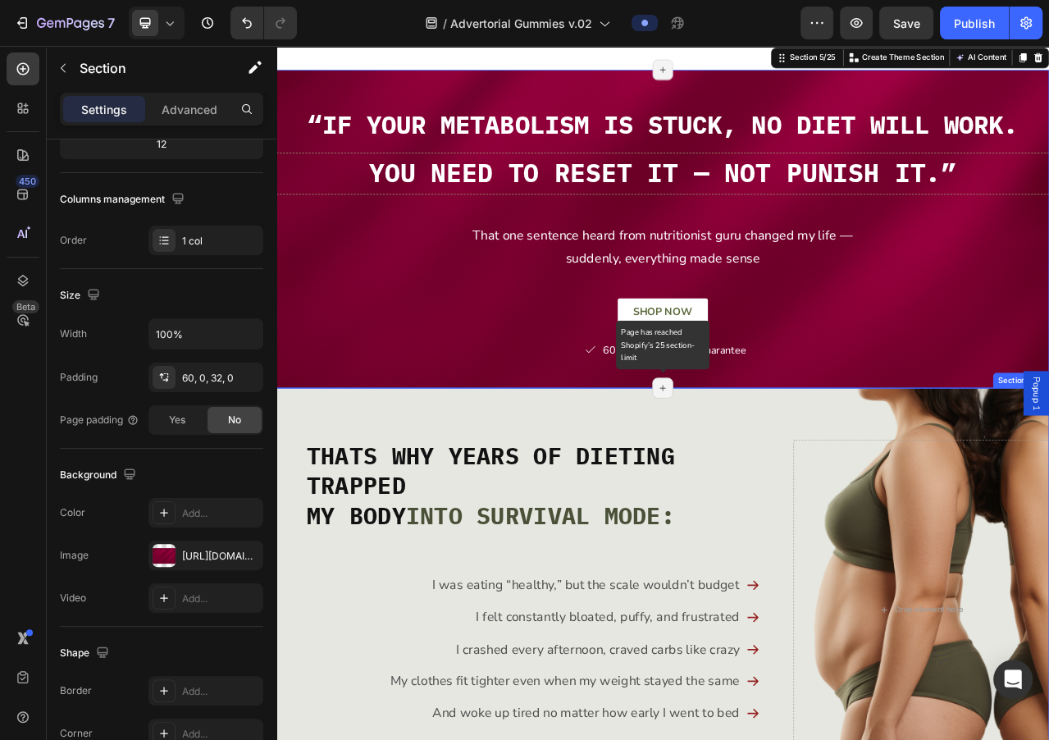
click at [765, 476] on icon at bounding box center [768, 482] width 13 height 13
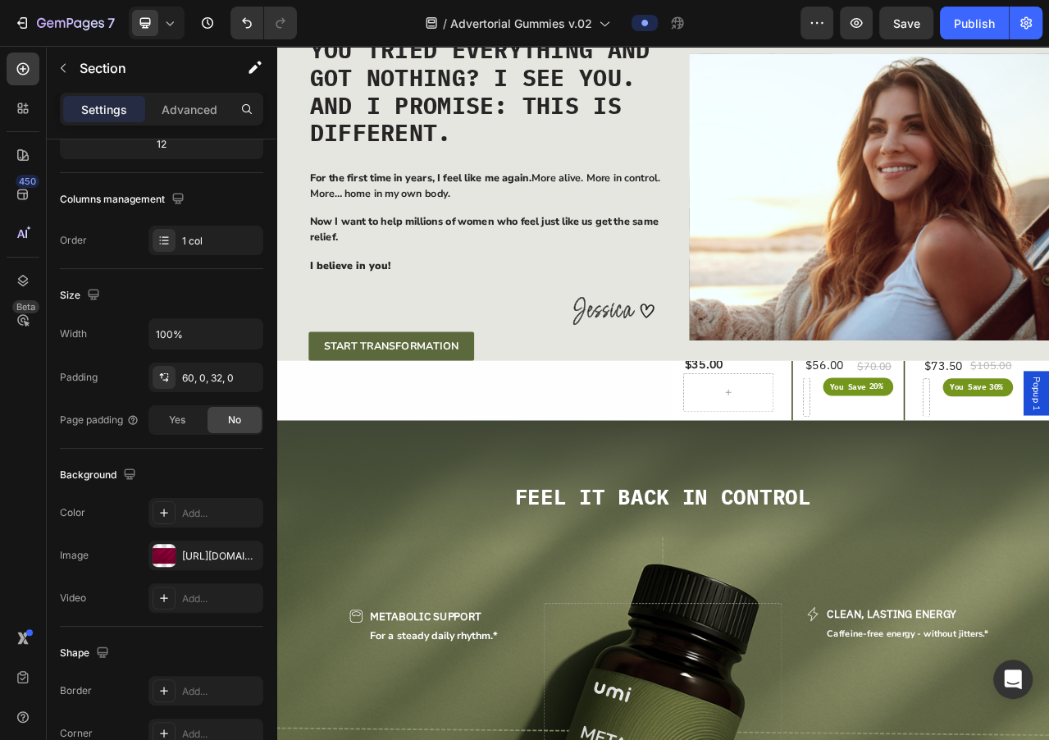
scroll to position [3357, 0]
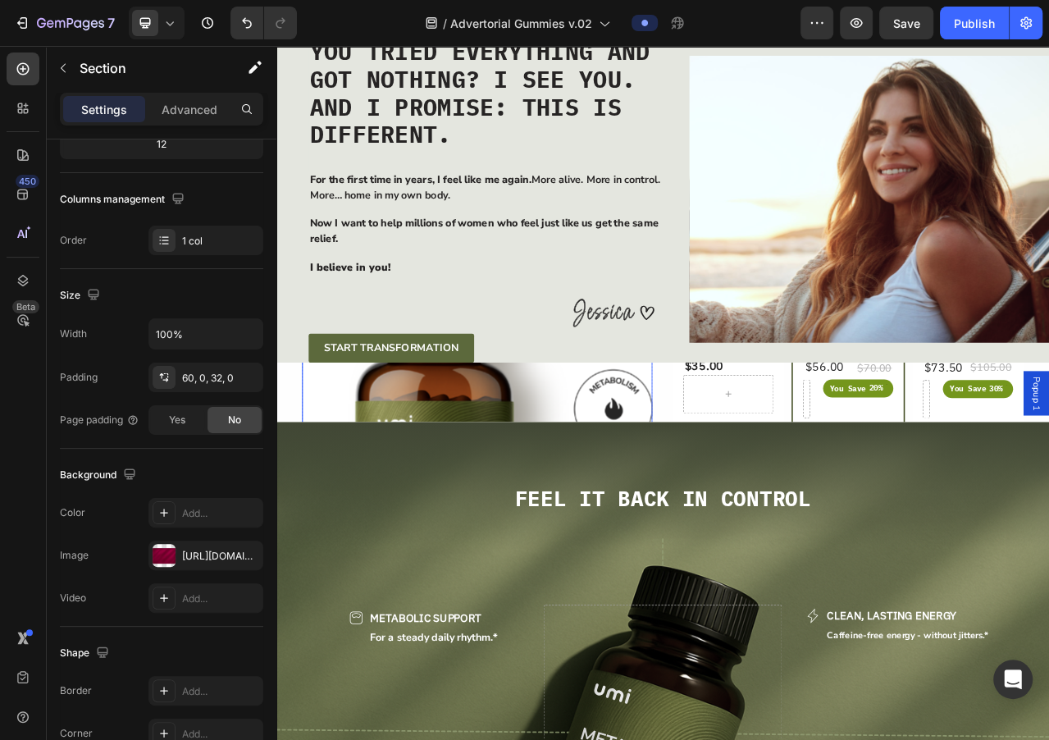
click at [664, 502] on img at bounding box center [532, 567] width 446 height 446
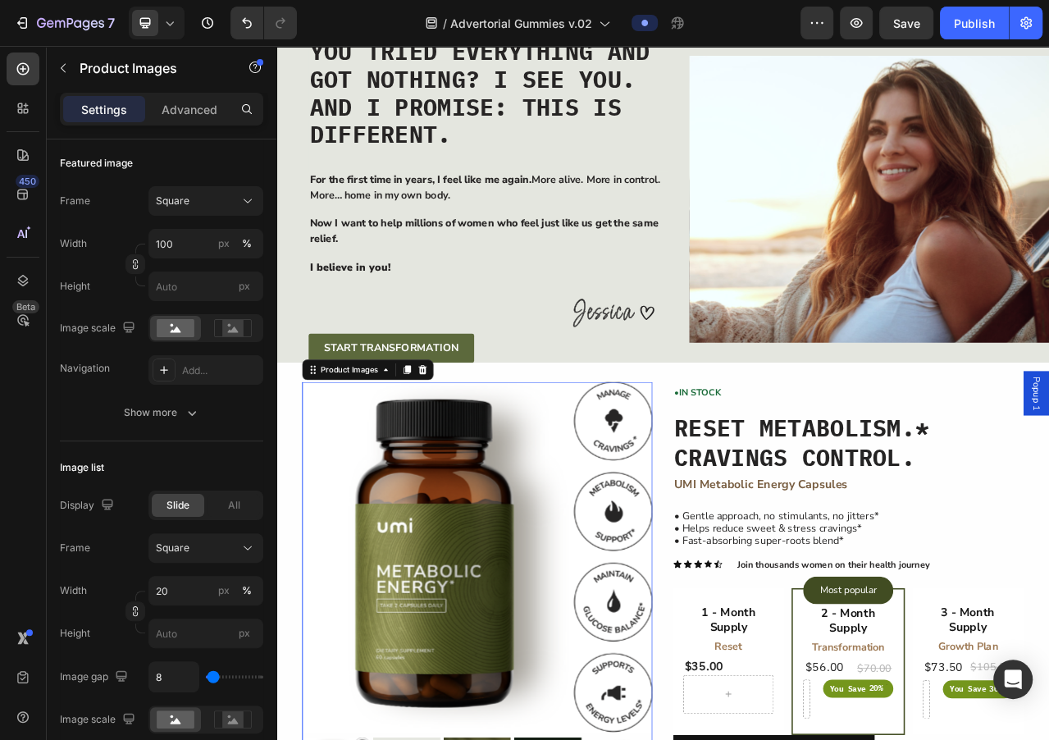
scroll to position [0, 0]
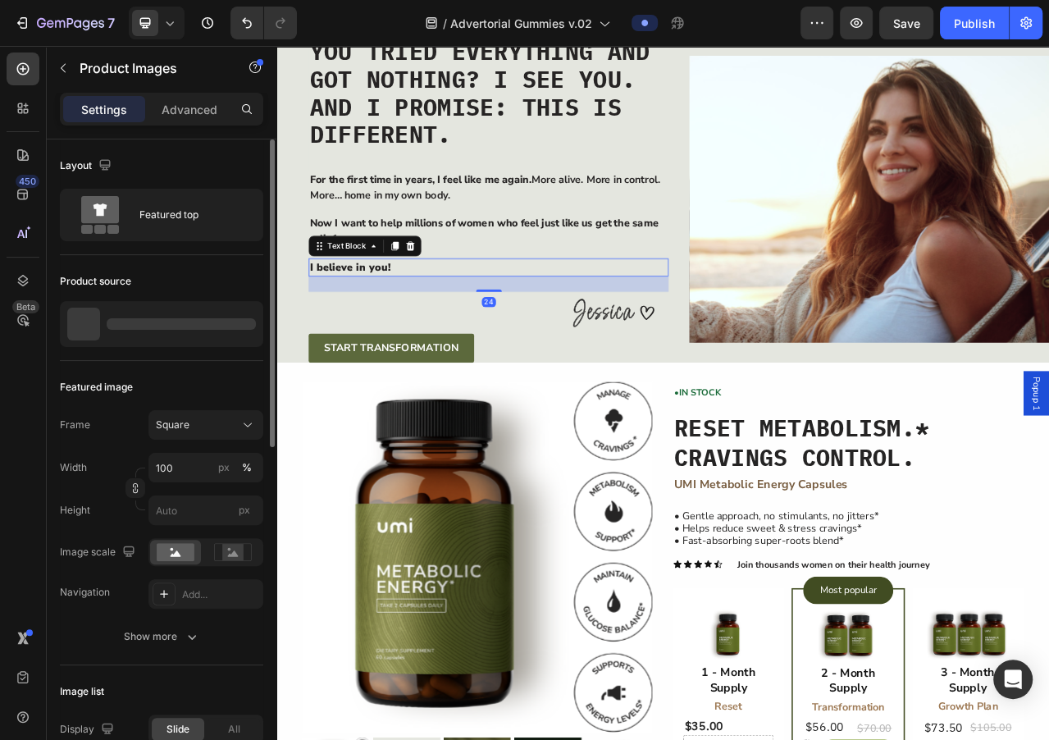
click at [765, 338] on p "I believe in you!" at bounding box center [546, 328] width 455 height 20
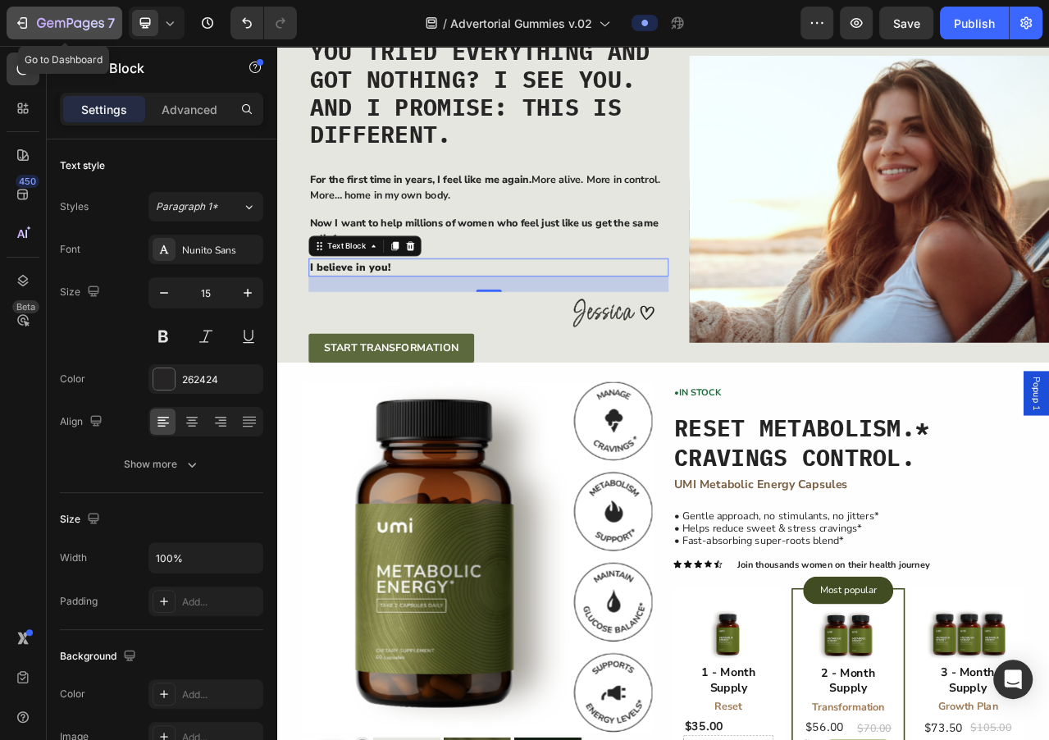
click at [37, 27] on icon "button" at bounding box center [70, 24] width 67 height 14
